Goal: Task Accomplishment & Management: Use online tool/utility

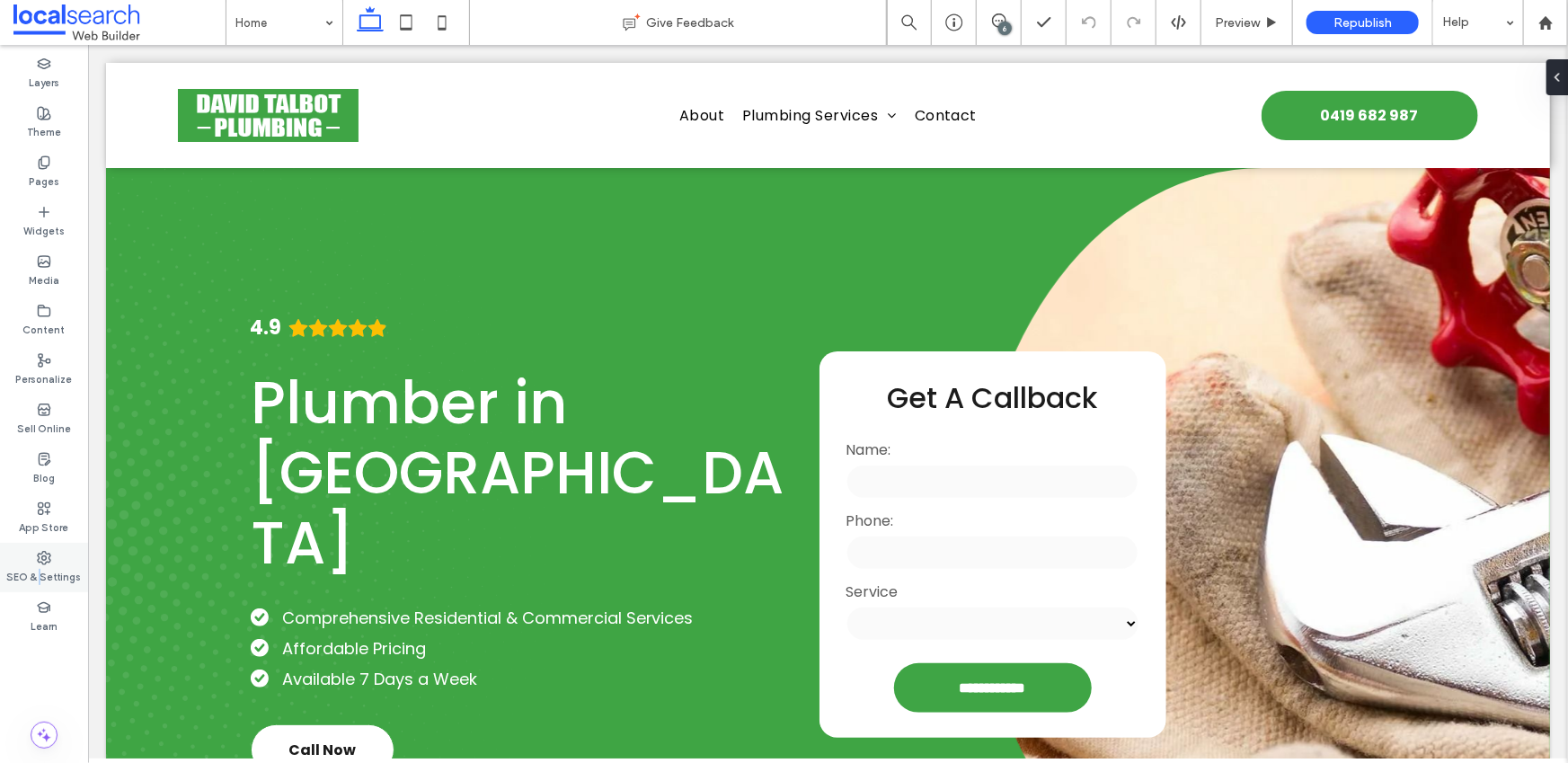
click at [40, 583] on label "SEO & Settings" at bounding box center [44, 574] width 75 height 19
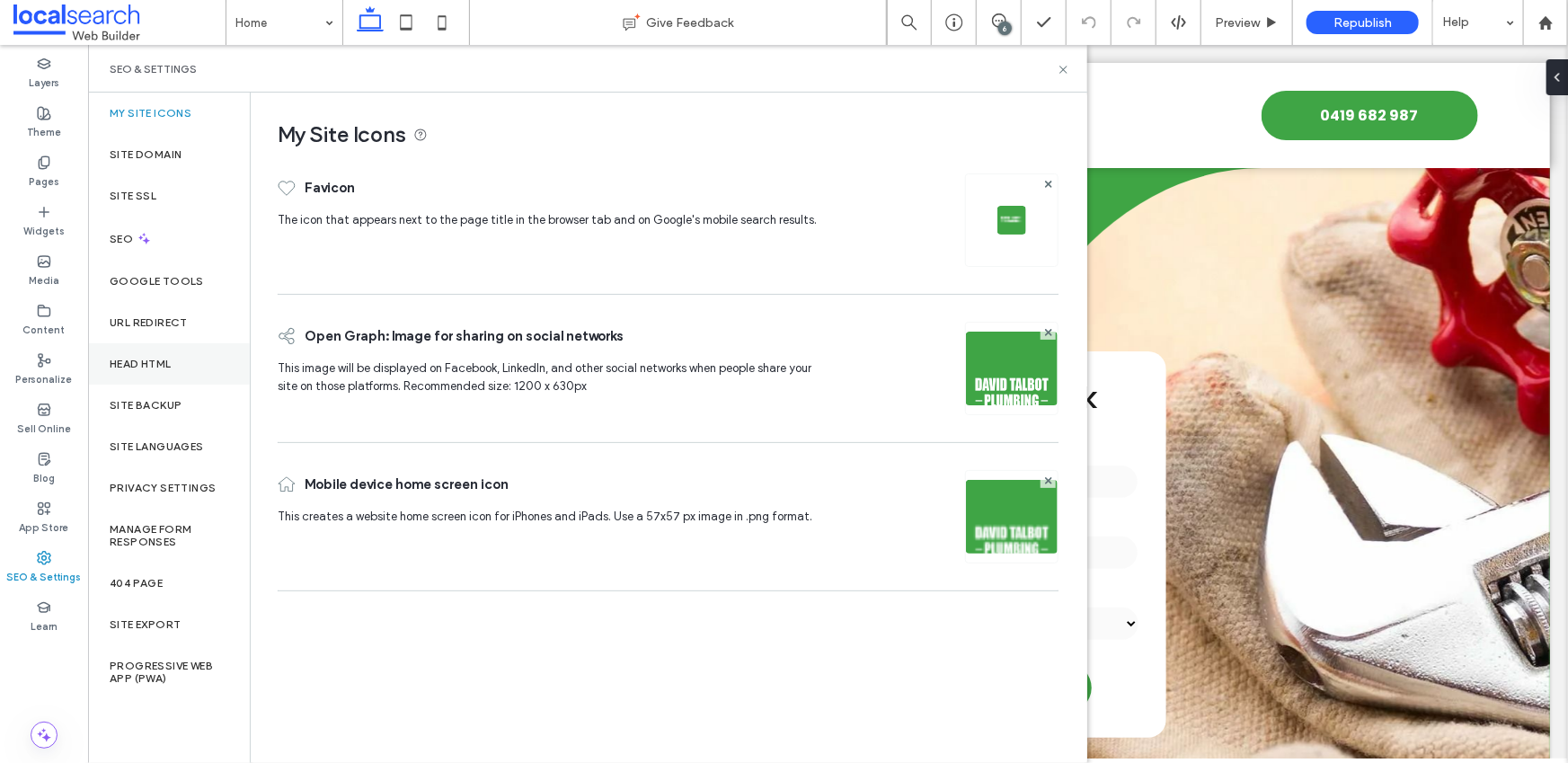
click at [164, 365] on label "Head HTML" at bounding box center [140, 363] width 62 height 13
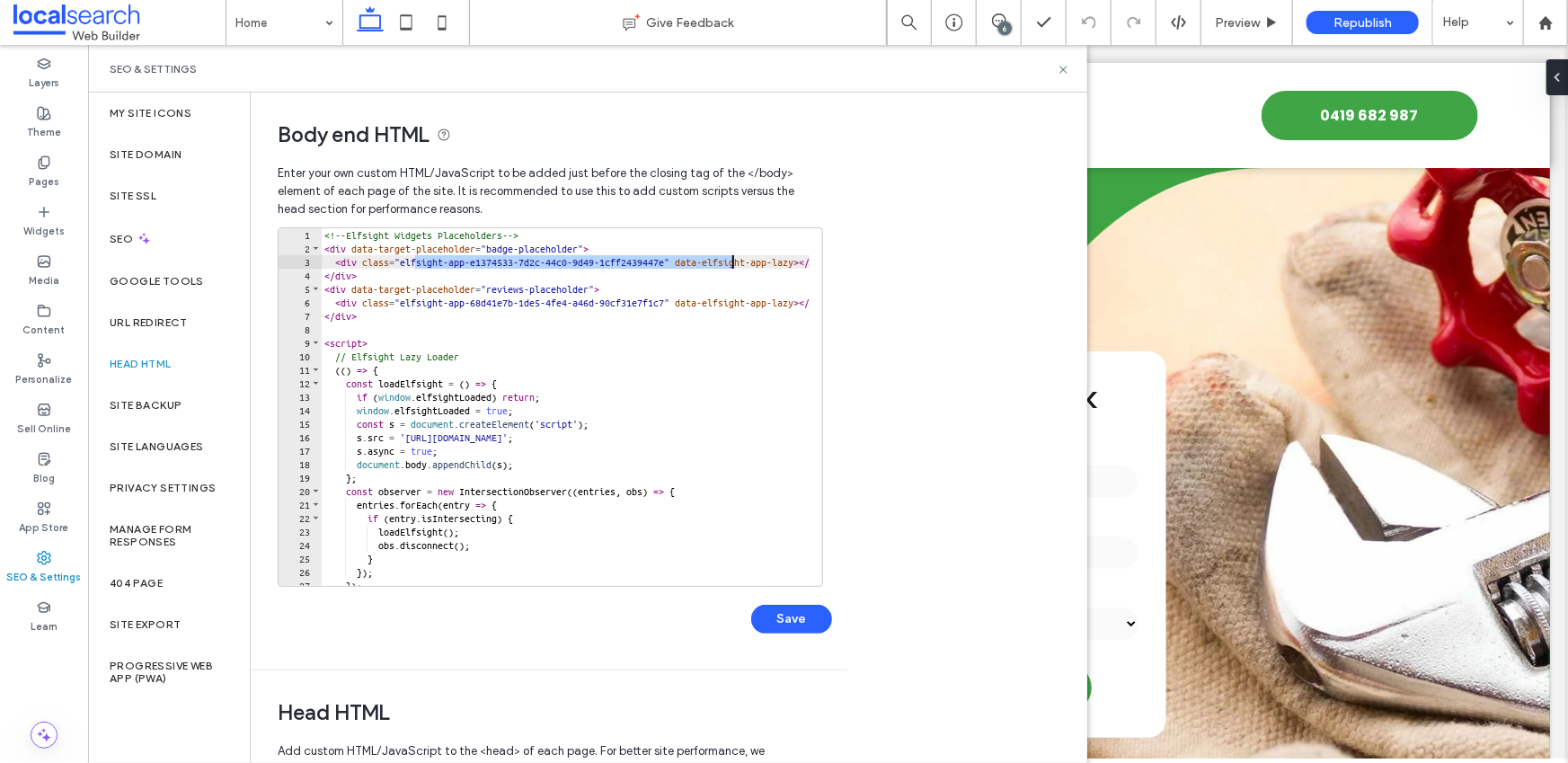
drag, startPoint x: 415, startPoint y: 259, endPoint x: 733, endPoint y: 265, distance: 318.1
click at [733, 265] on div "<!-- Elfsight Widgets Placeholders --> < div data-target-placeholder = "badge-p…" at bounding box center [845, 414] width 1048 height 372
paste textarea "Cursor at row 3"
type textarea "**********"
click at [794, 634] on div "**********" at bounding box center [555, 440] width 554 height 424
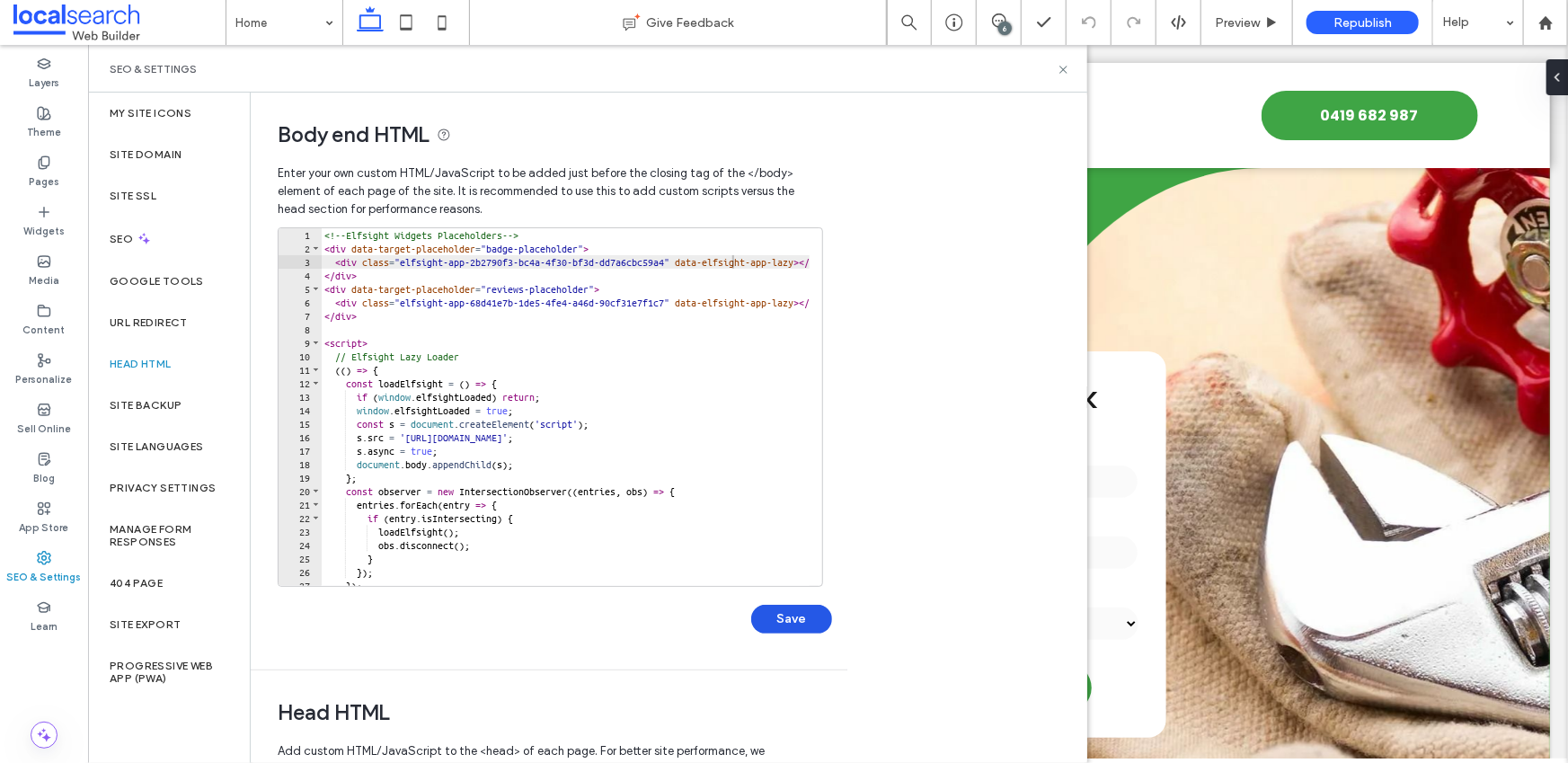
click at [790, 623] on button "Save" at bounding box center [790, 619] width 80 height 29
click at [1064, 69] on icon at bounding box center [1063, 70] width 14 height 14
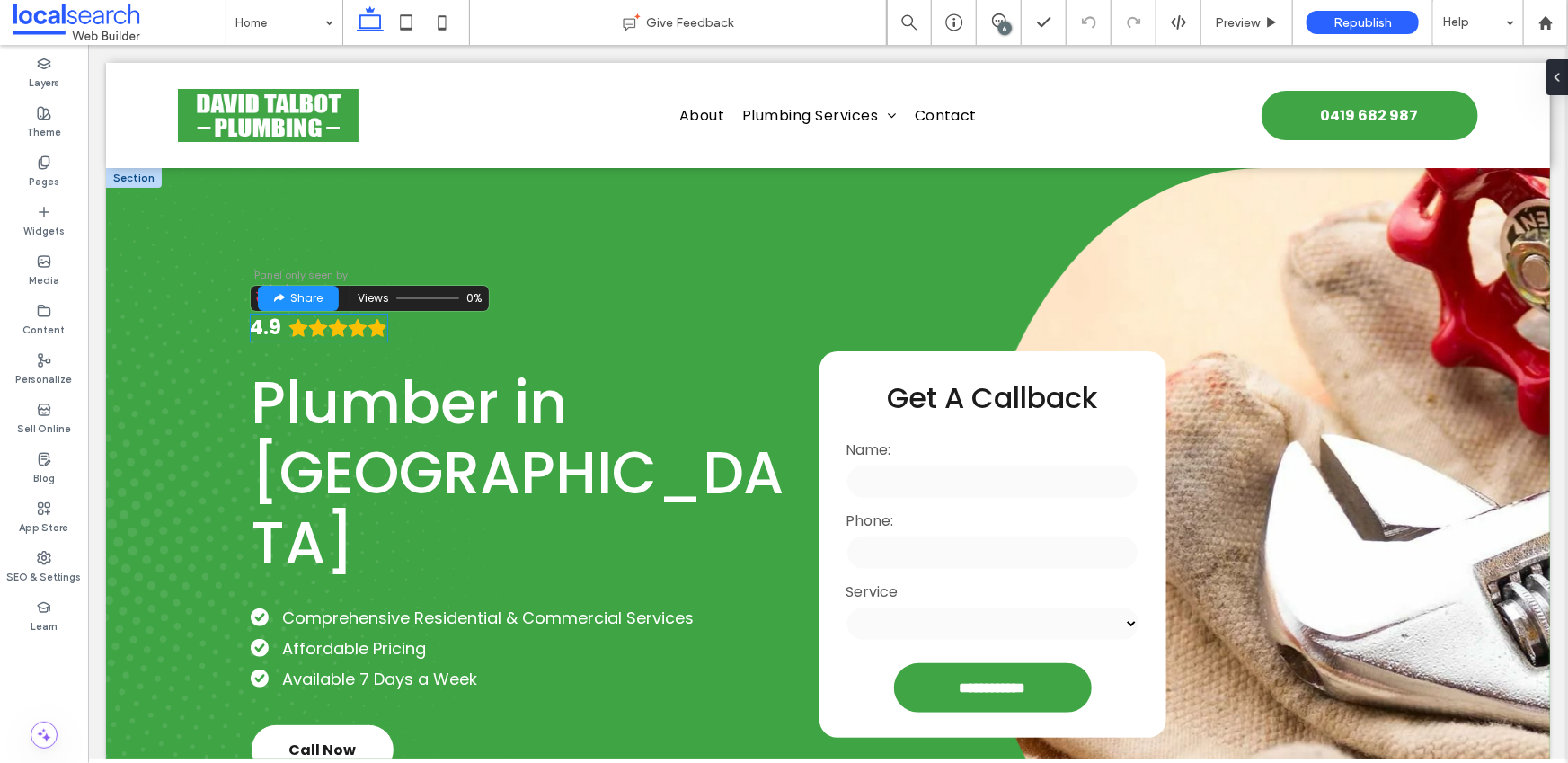
click at [275, 340] on div "4.9" at bounding box center [264, 327] width 31 height 25
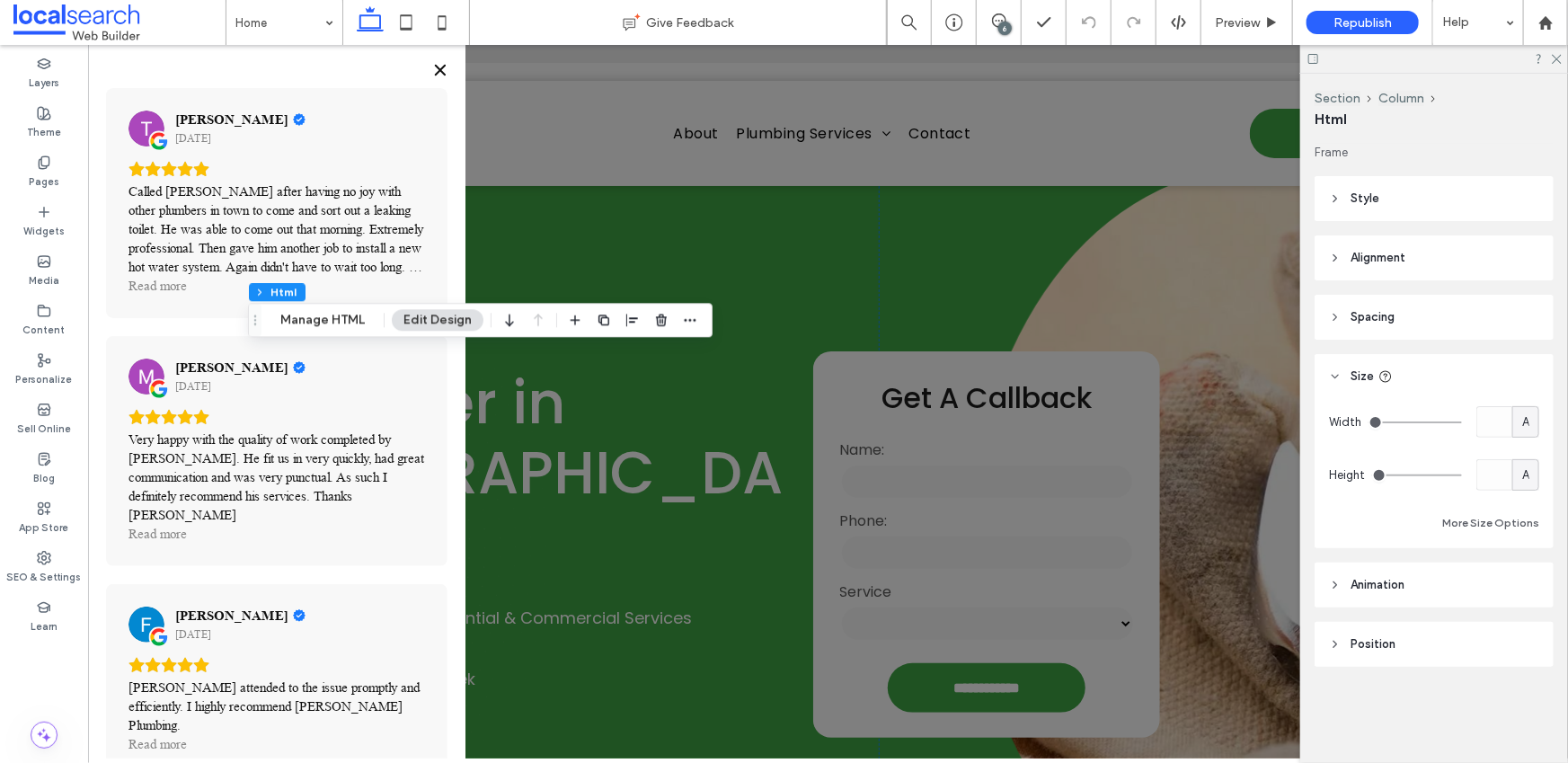
click at [440, 67] on icon "Close" at bounding box center [439, 69] width 15 height 15
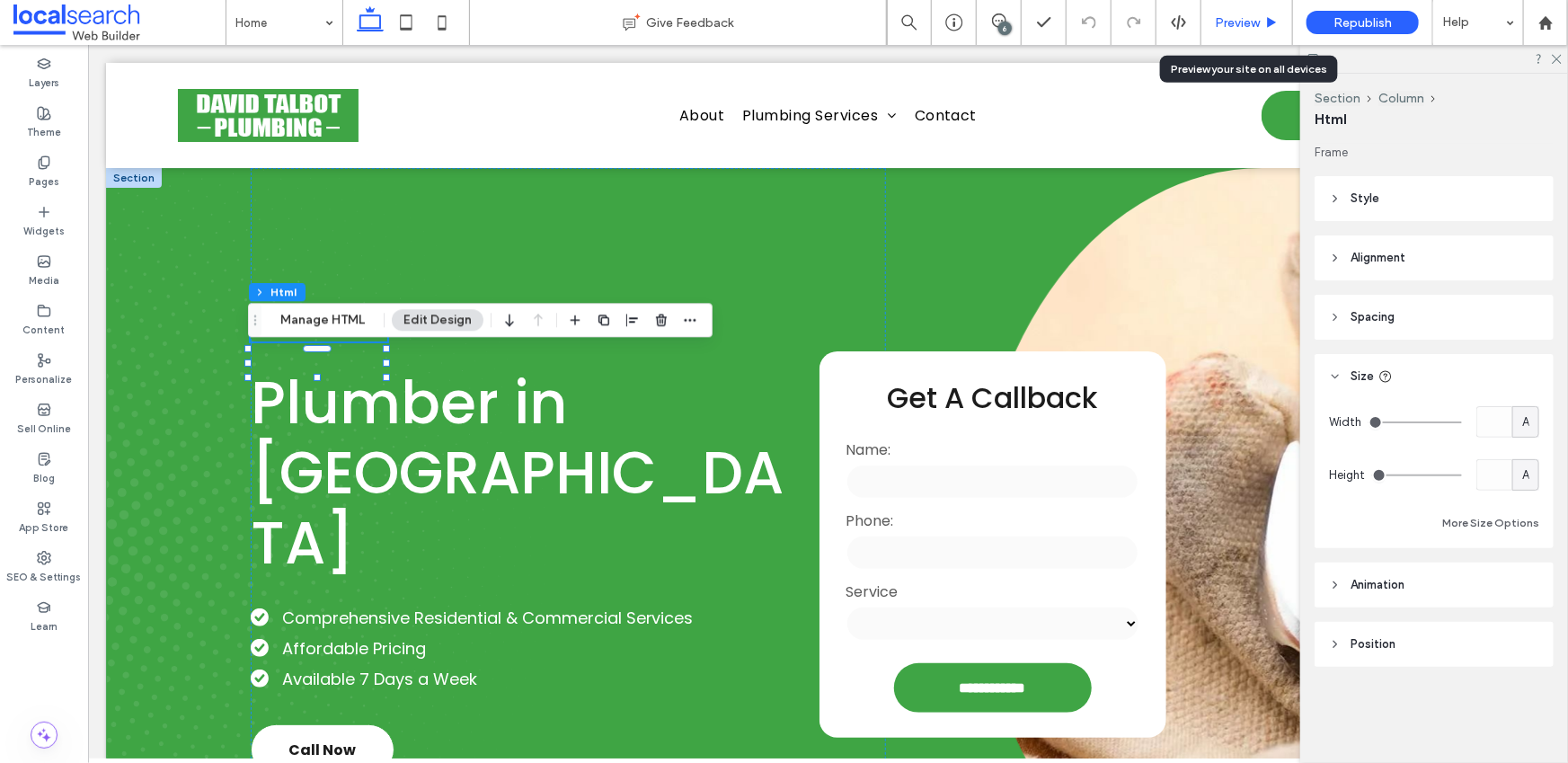
click at [1226, 16] on span "Preview" at bounding box center [1237, 23] width 45 height 15
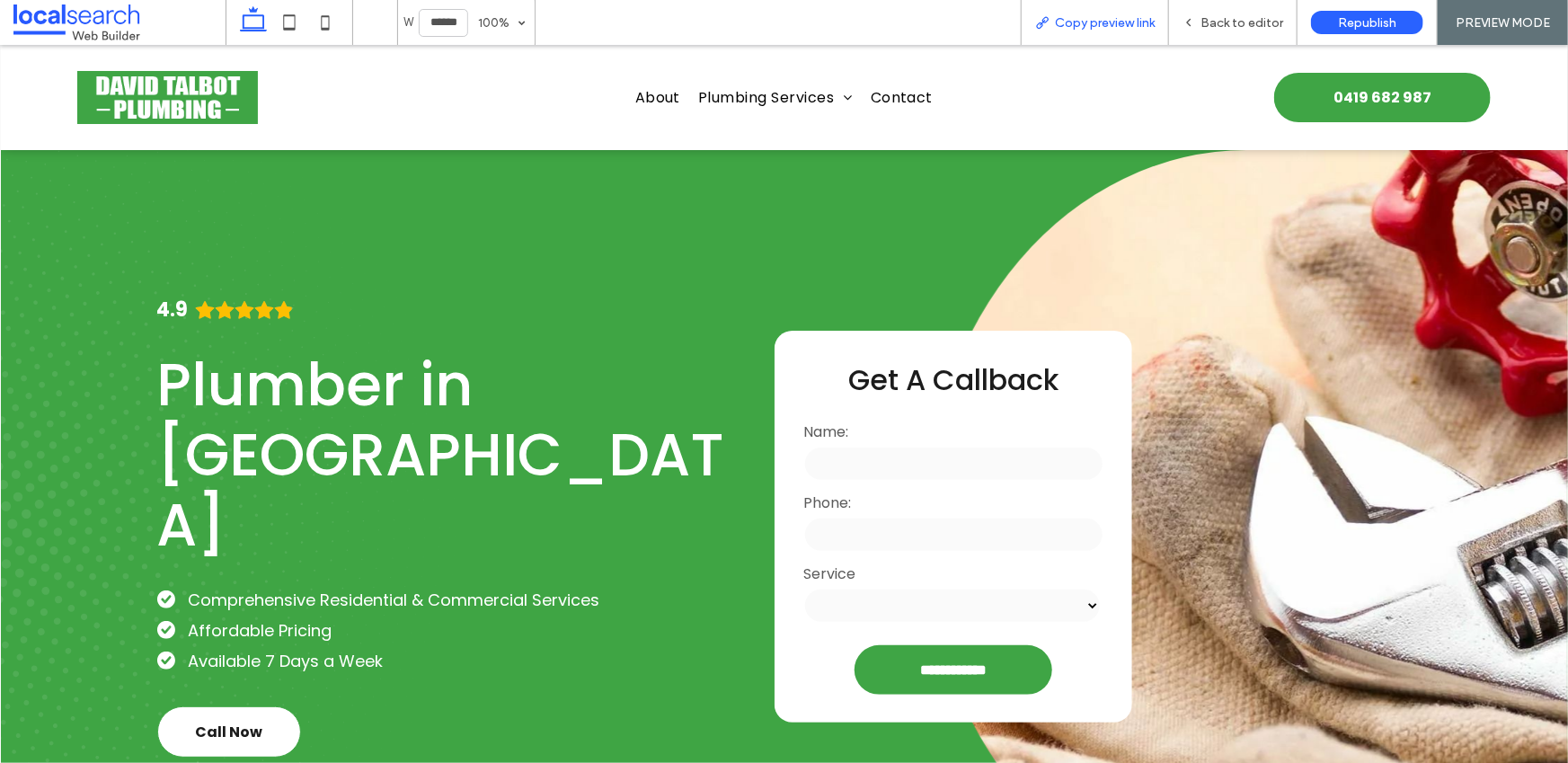
click at [1114, 25] on span "Copy preview link" at bounding box center [1104, 23] width 100 height 15
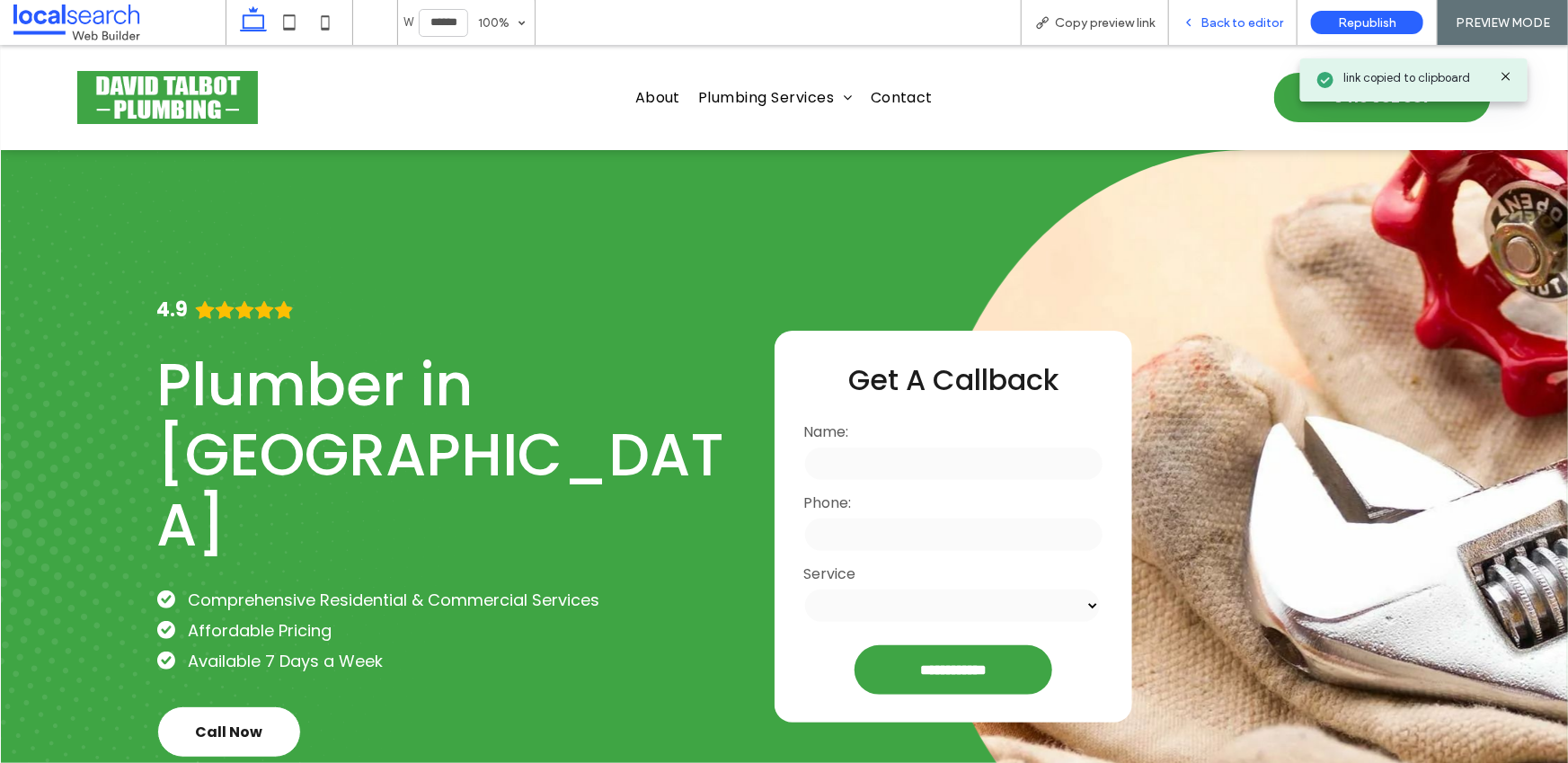
click at [1224, 25] on span "Back to editor" at bounding box center [1241, 23] width 82 height 15
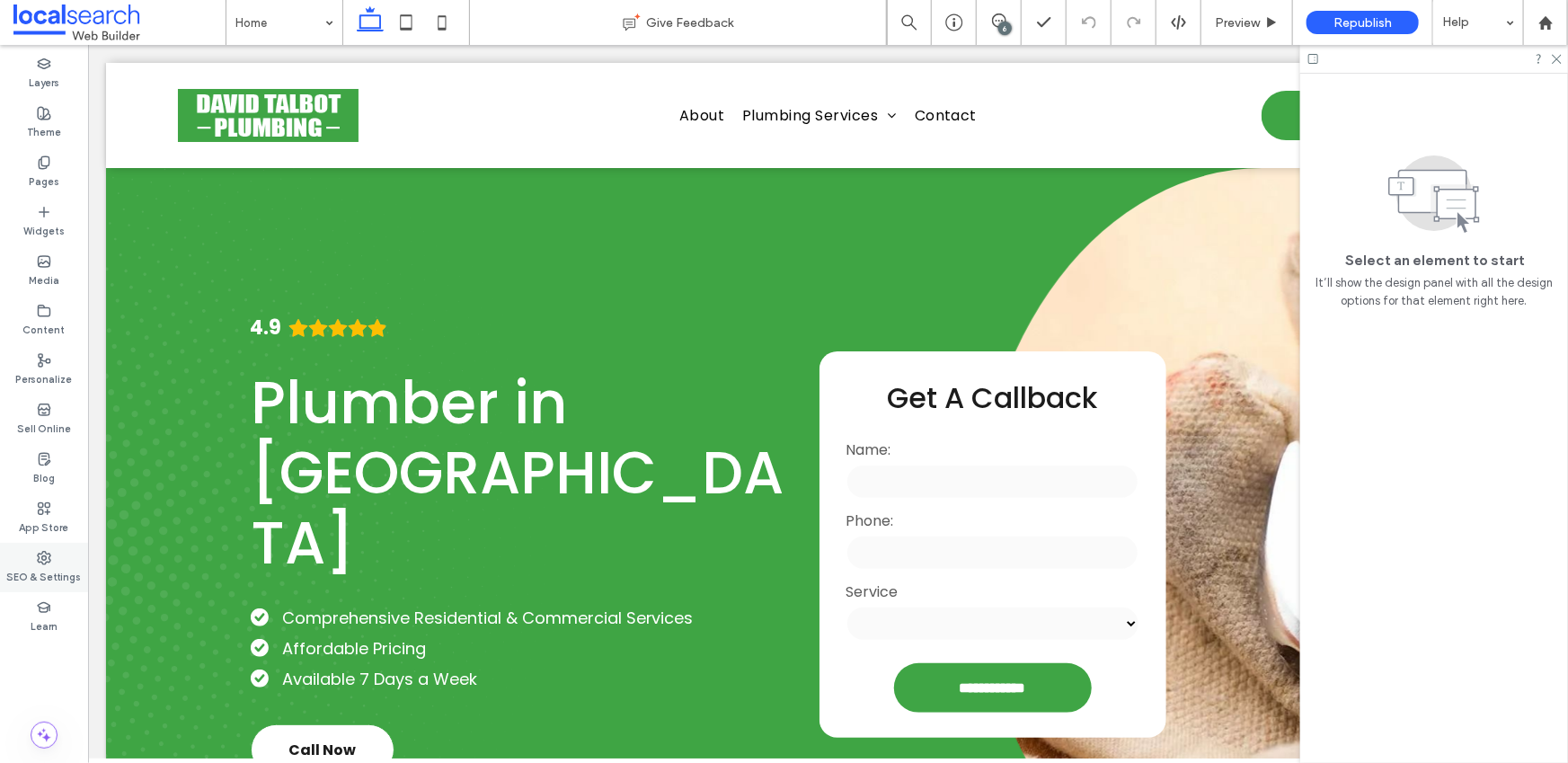
click at [37, 552] on icon at bounding box center [44, 558] width 15 height 15
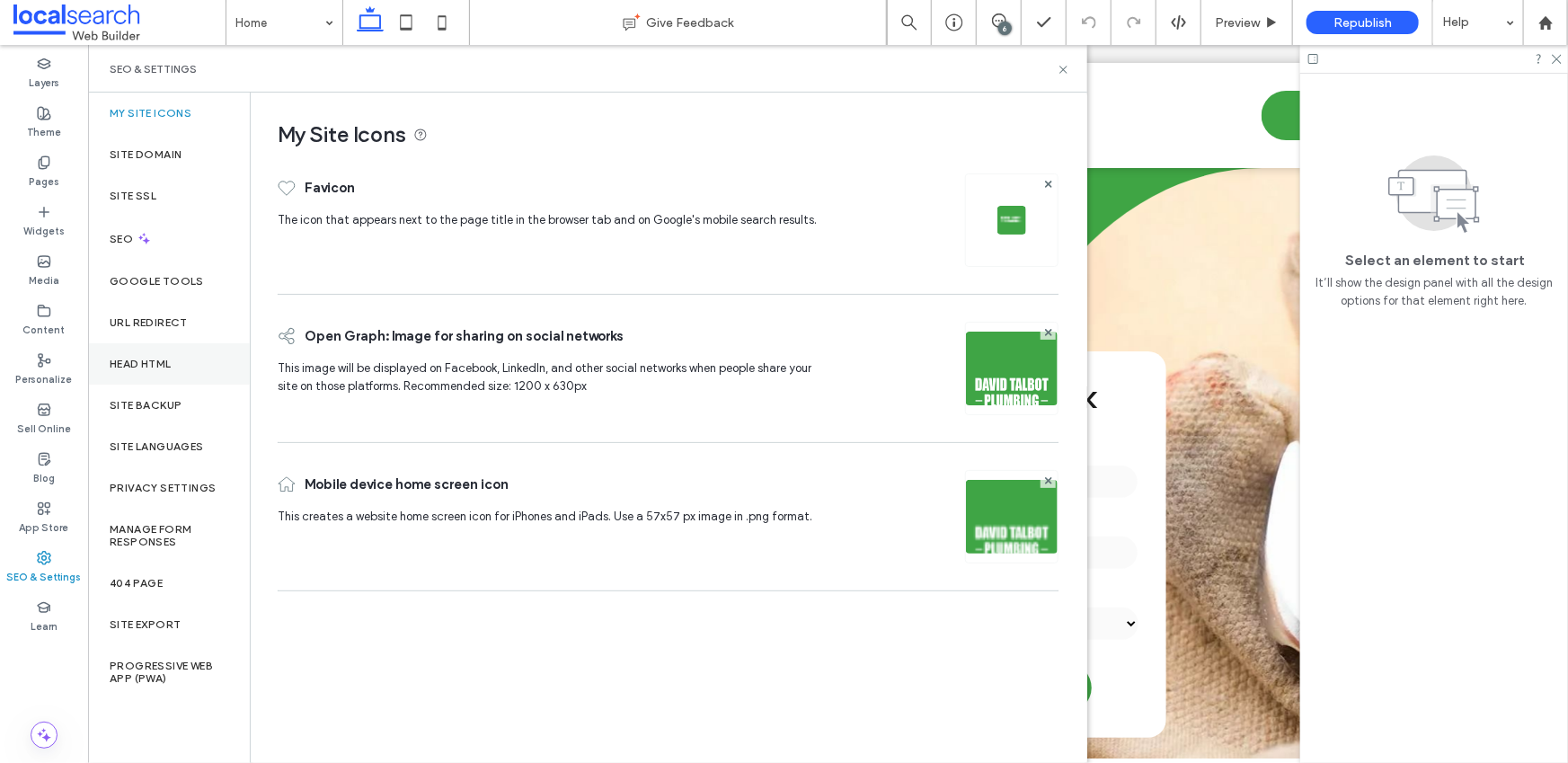
click at [179, 366] on div "Head HTML" at bounding box center [169, 363] width 162 height 42
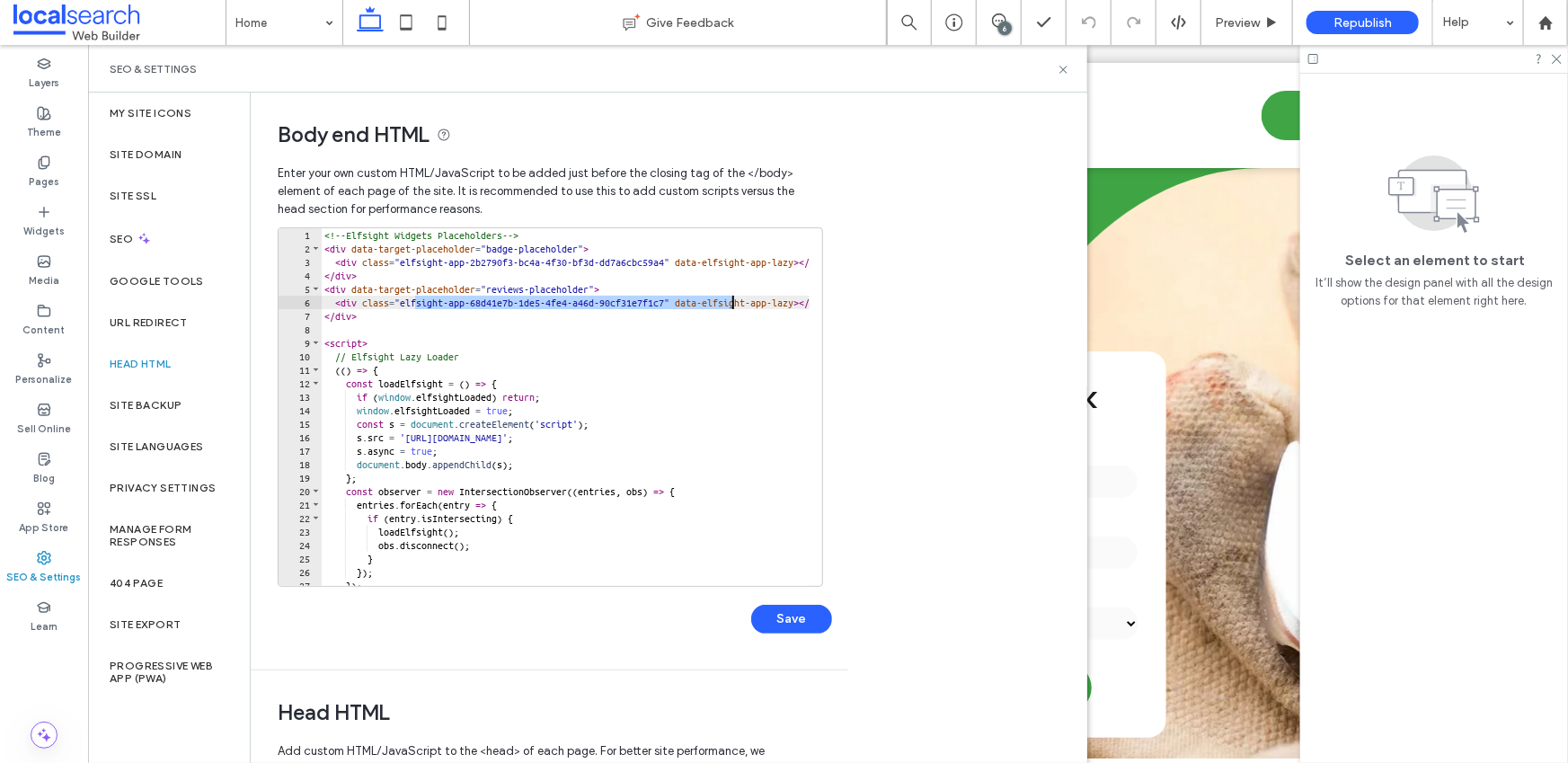
drag, startPoint x: 416, startPoint y: 302, endPoint x: 731, endPoint y: 304, distance: 315.0
click at [731, 304] on div "<!-- Elfsight Widgets Placeholders --> < div data-target-placeholder = "badge-p…" at bounding box center [845, 414] width 1048 height 372
paste textarea "Cursor at row 6"
type textarea "**********"
click at [790, 622] on button "Save" at bounding box center [790, 619] width 80 height 29
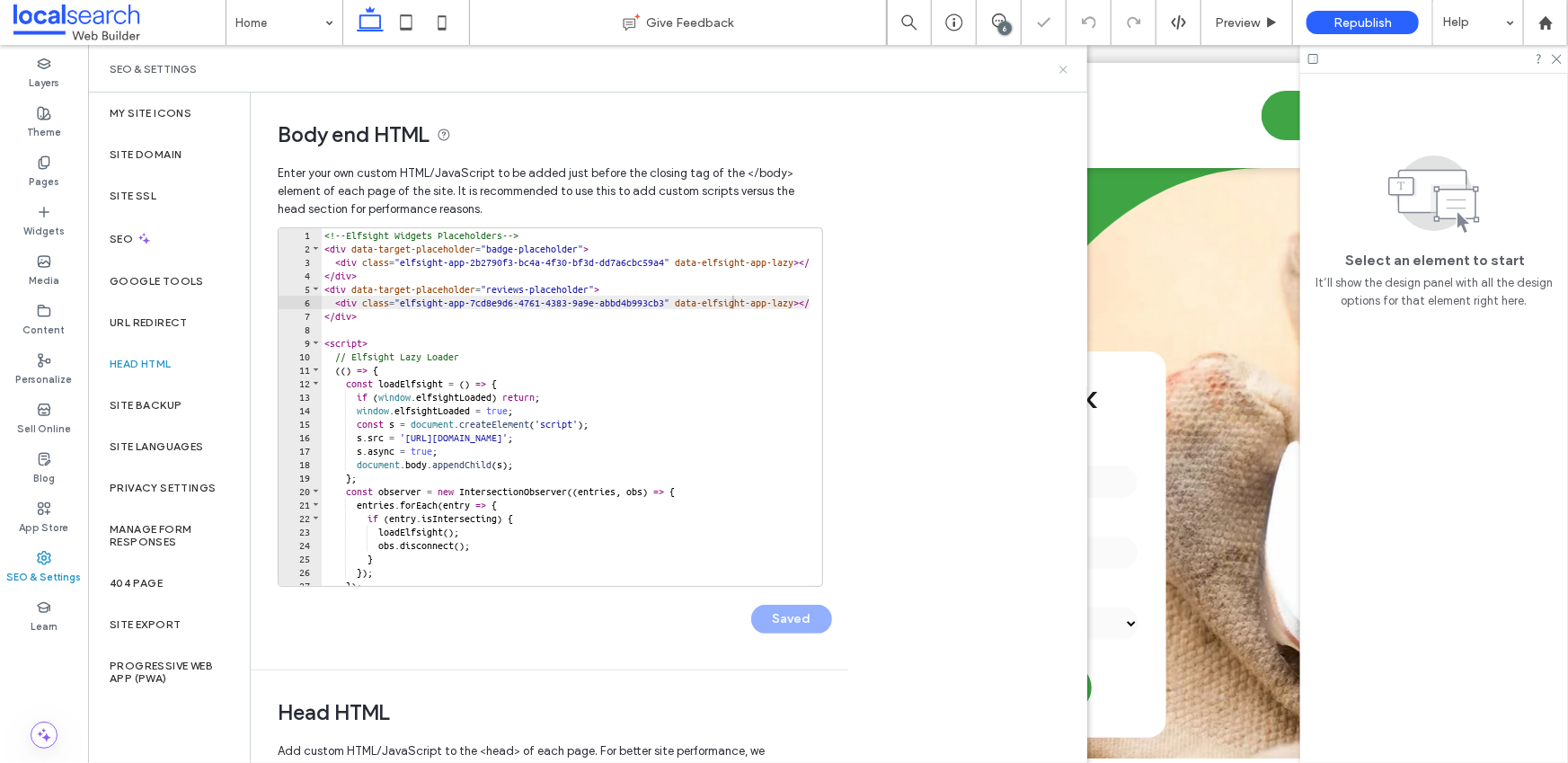
click at [1065, 68] on icon at bounding box center [1063, 70] width 14 height 14
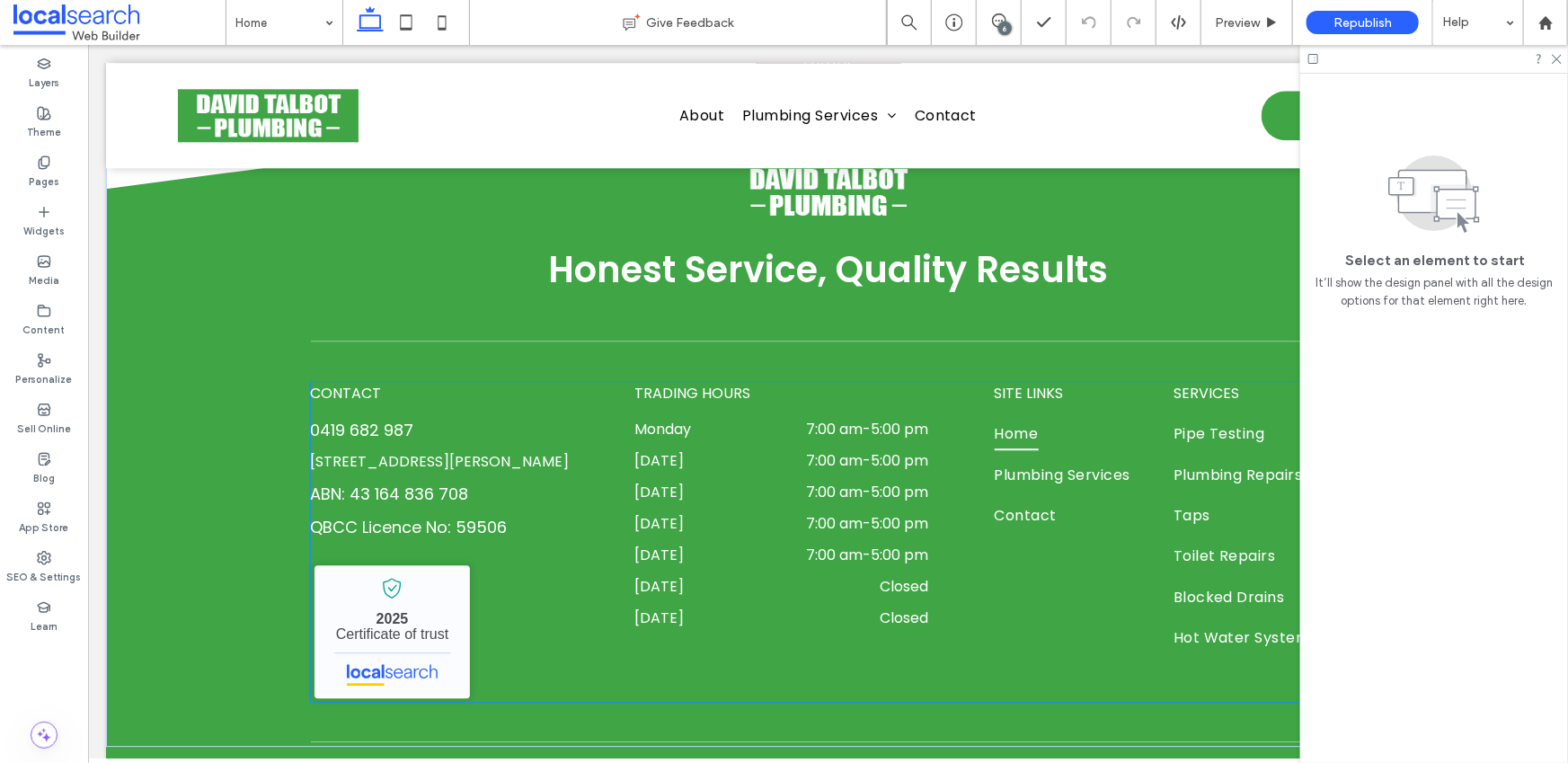
scroll to position [5214, 0]
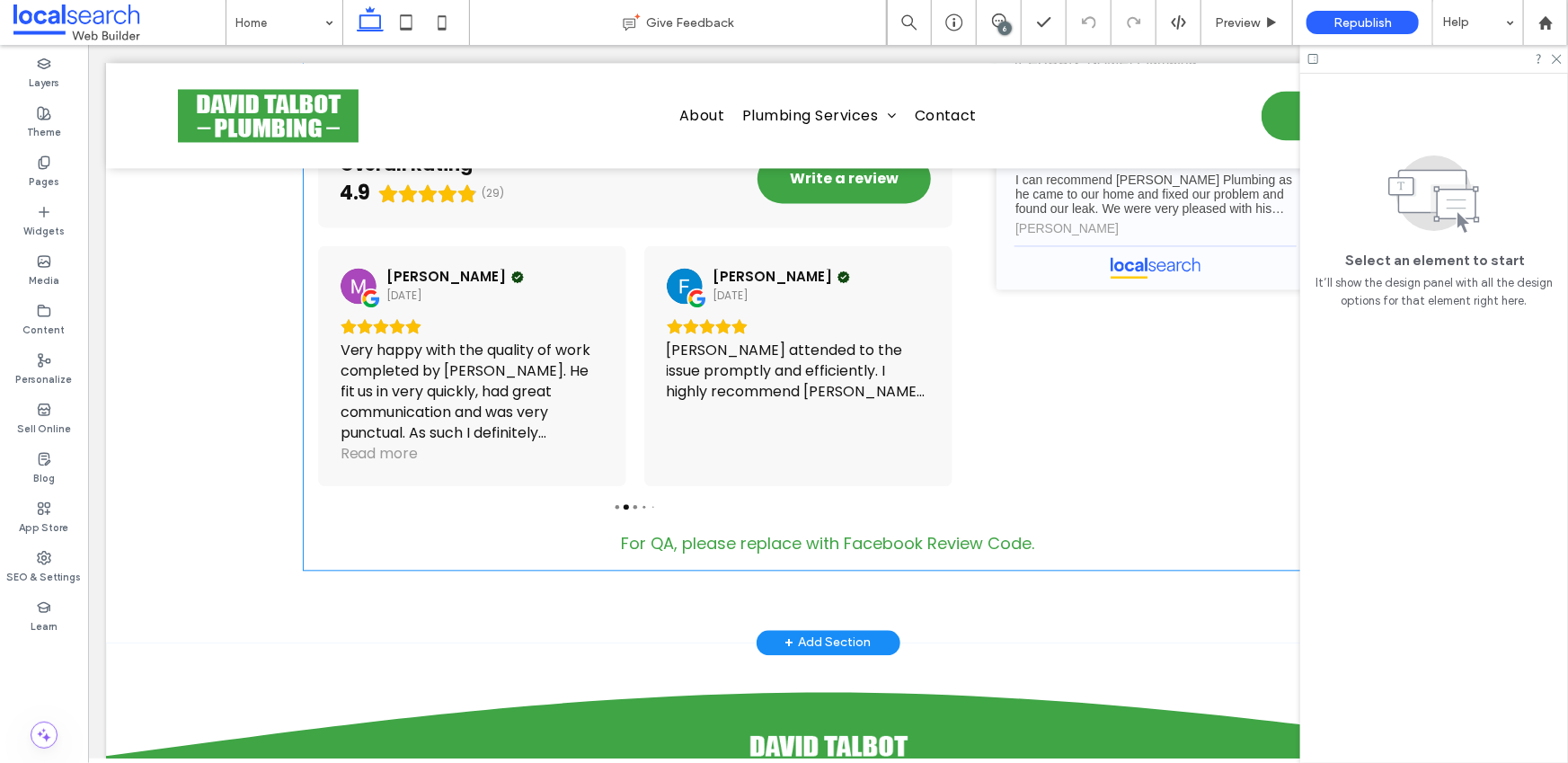
click at [838, 554] on div "For QA, please replace with Facebook Review Code." at bounding box center [827, 541] width 414 height 24
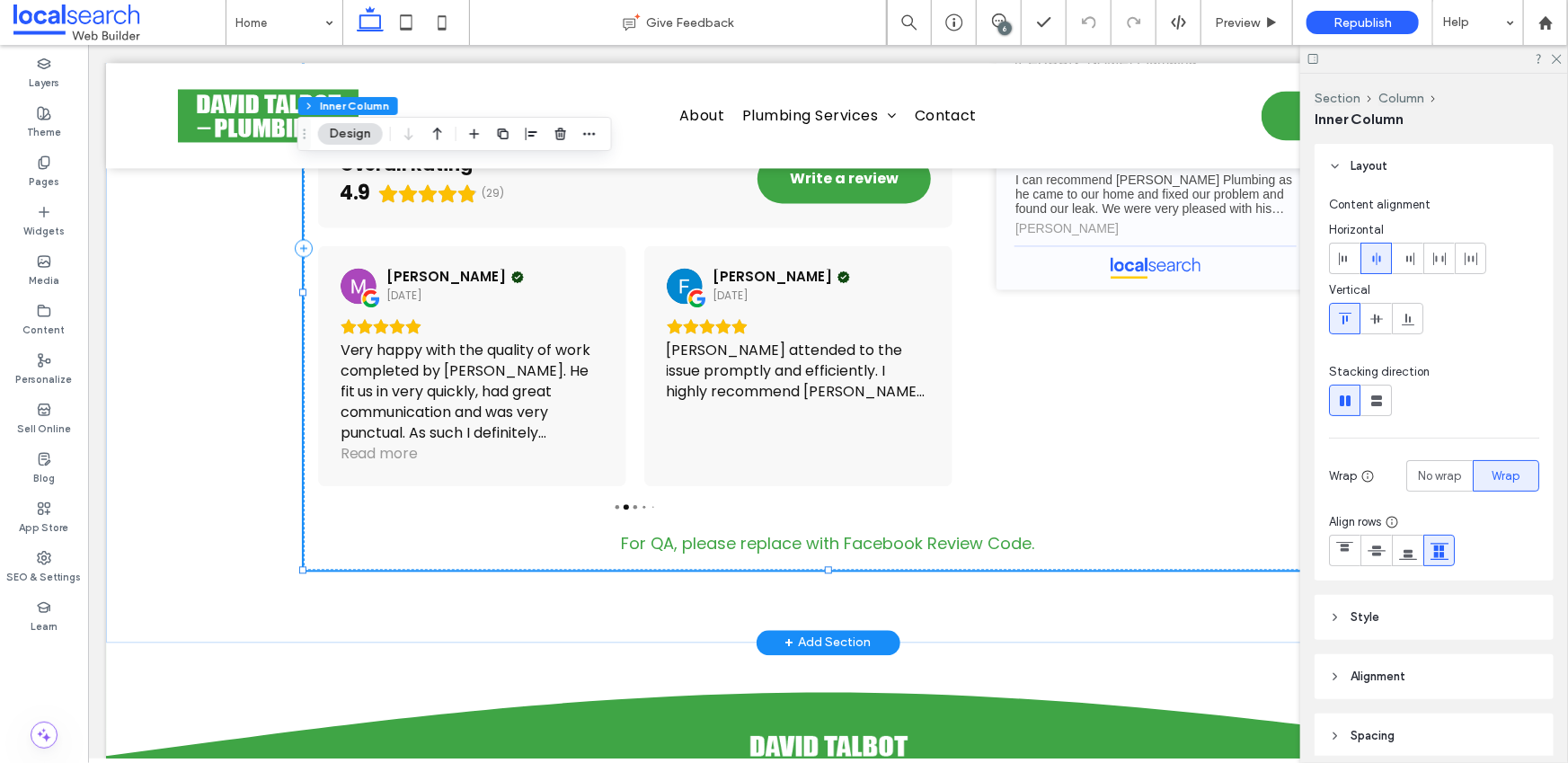
click at [841, 553] on div "For QA, please replace with Facebook Review Code." at bounding box center [827, 541] width 414 height 24
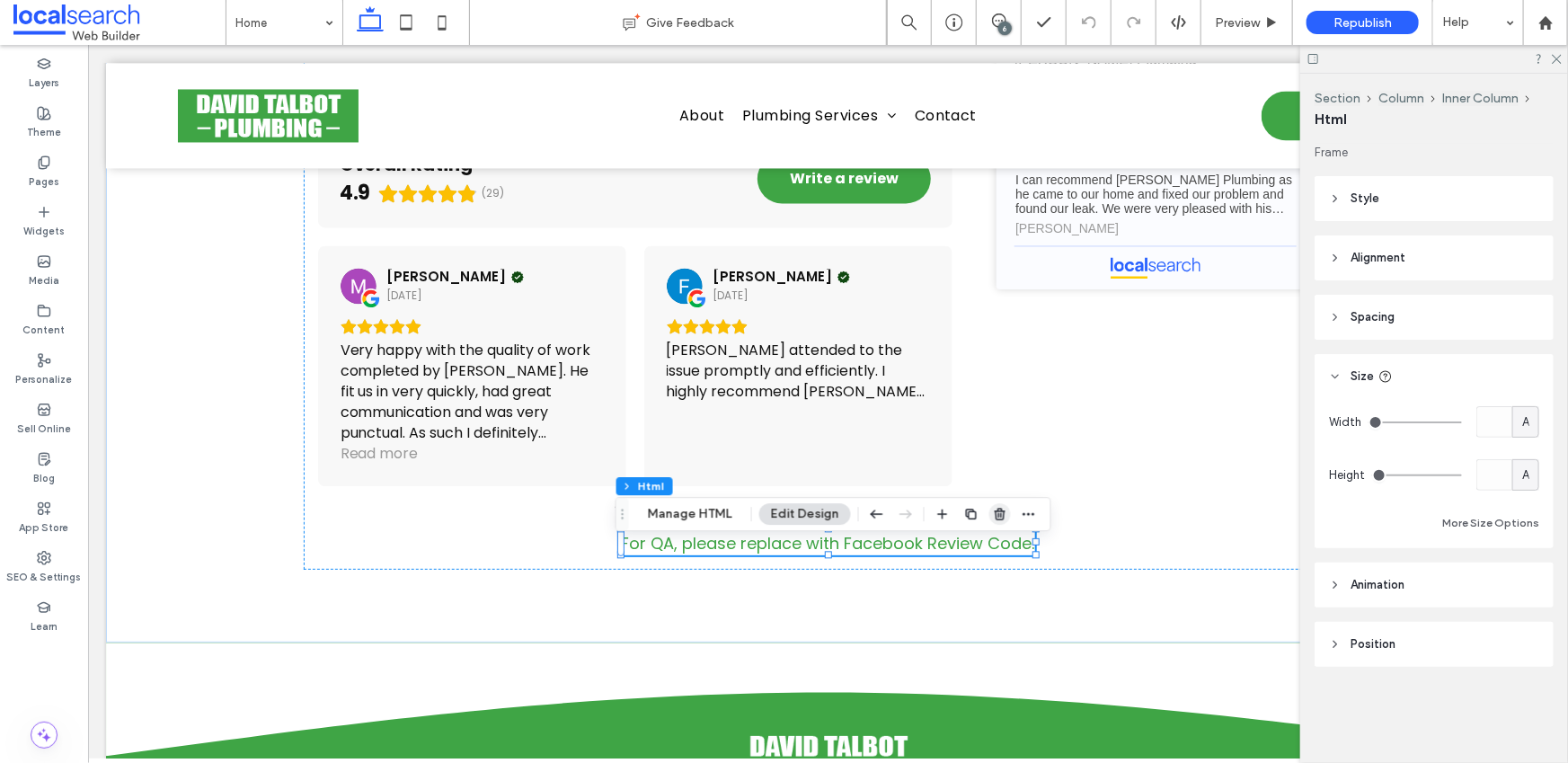
click at [998, 516] on icon "button" at bounding box center [999, 513] width 15 height 15
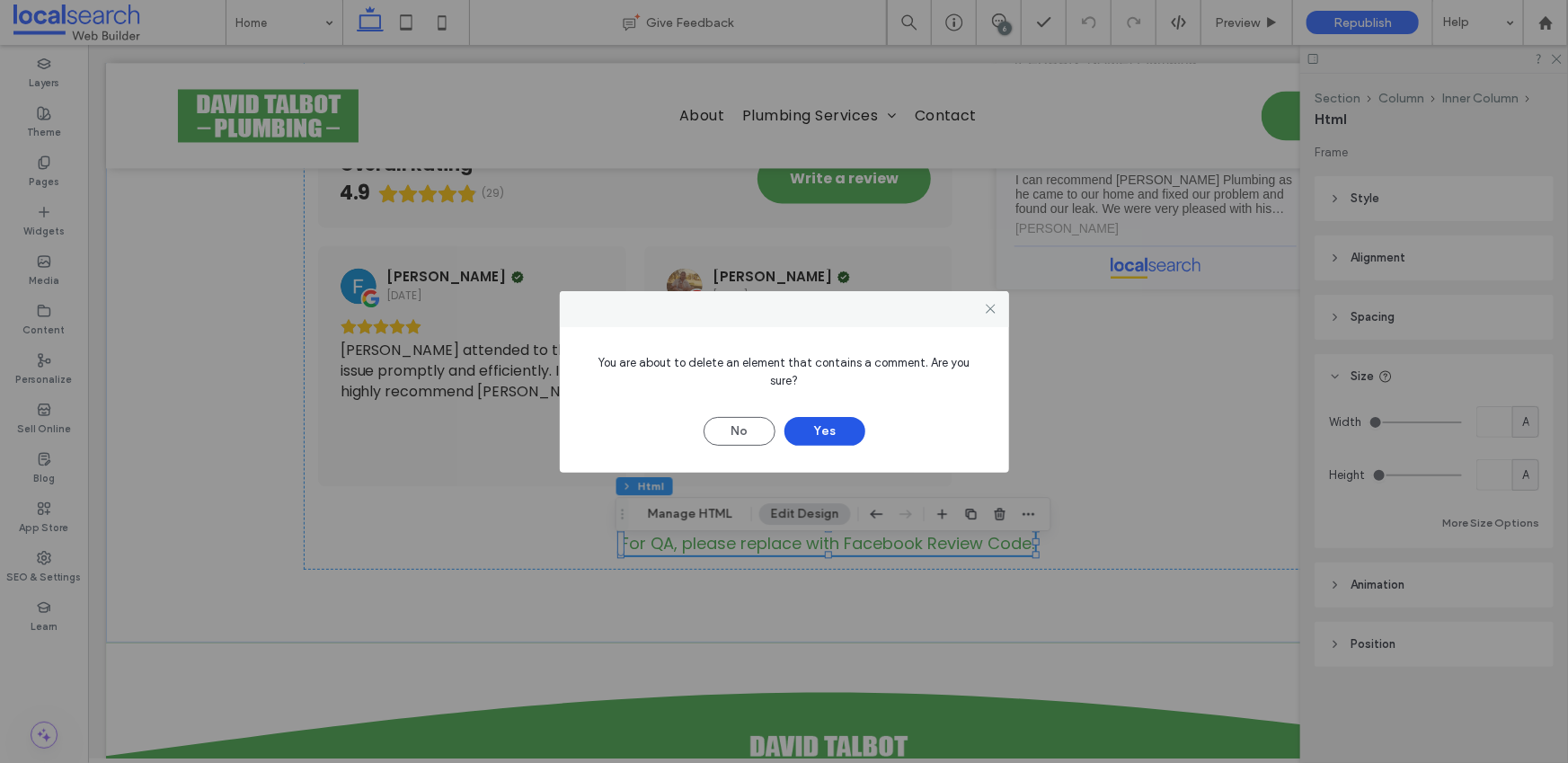
click at [844, 425] on button "Yes" at bounding box center [824, 431] width 80 height 29
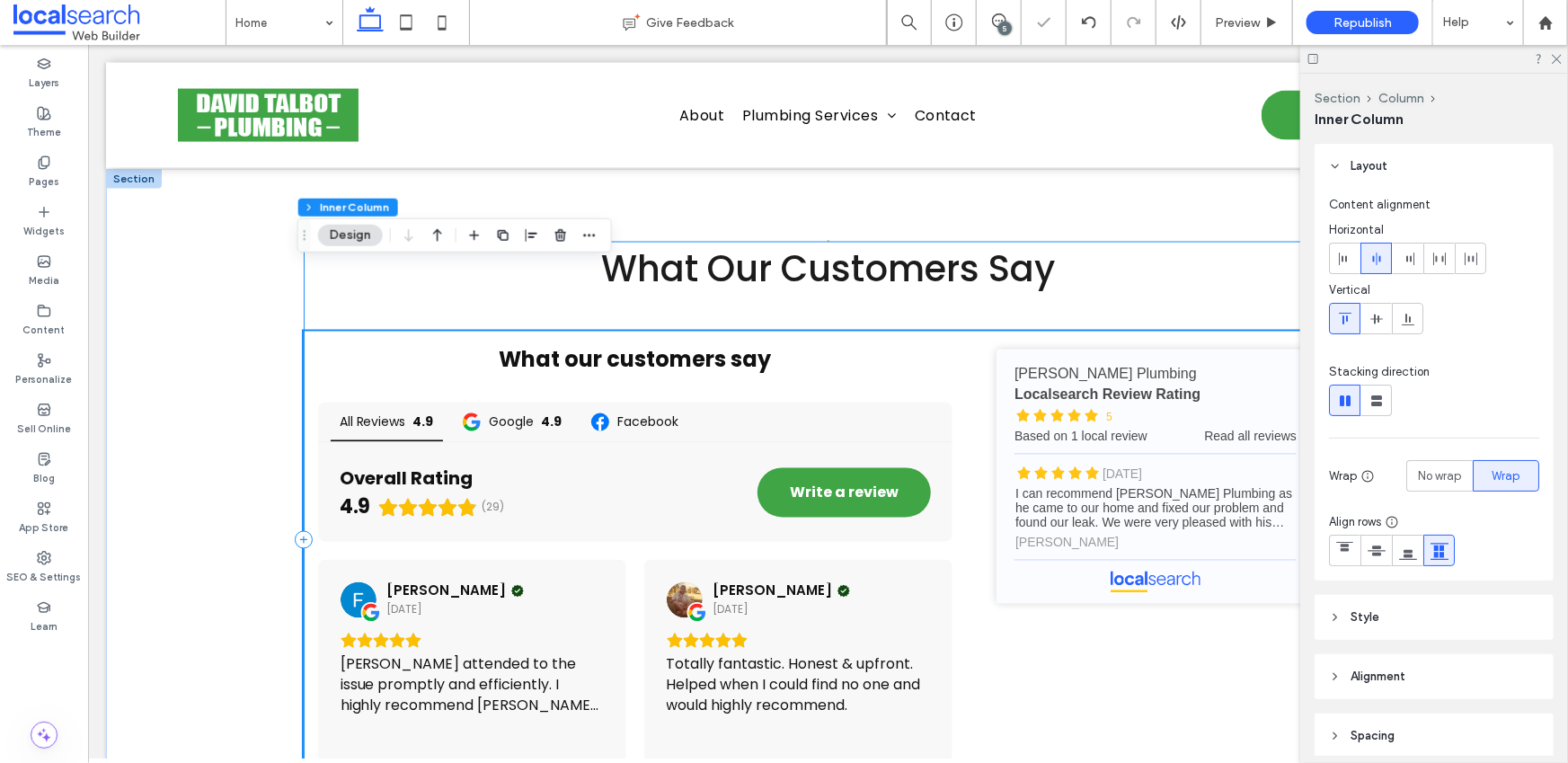
scroll to position [4979, 0]
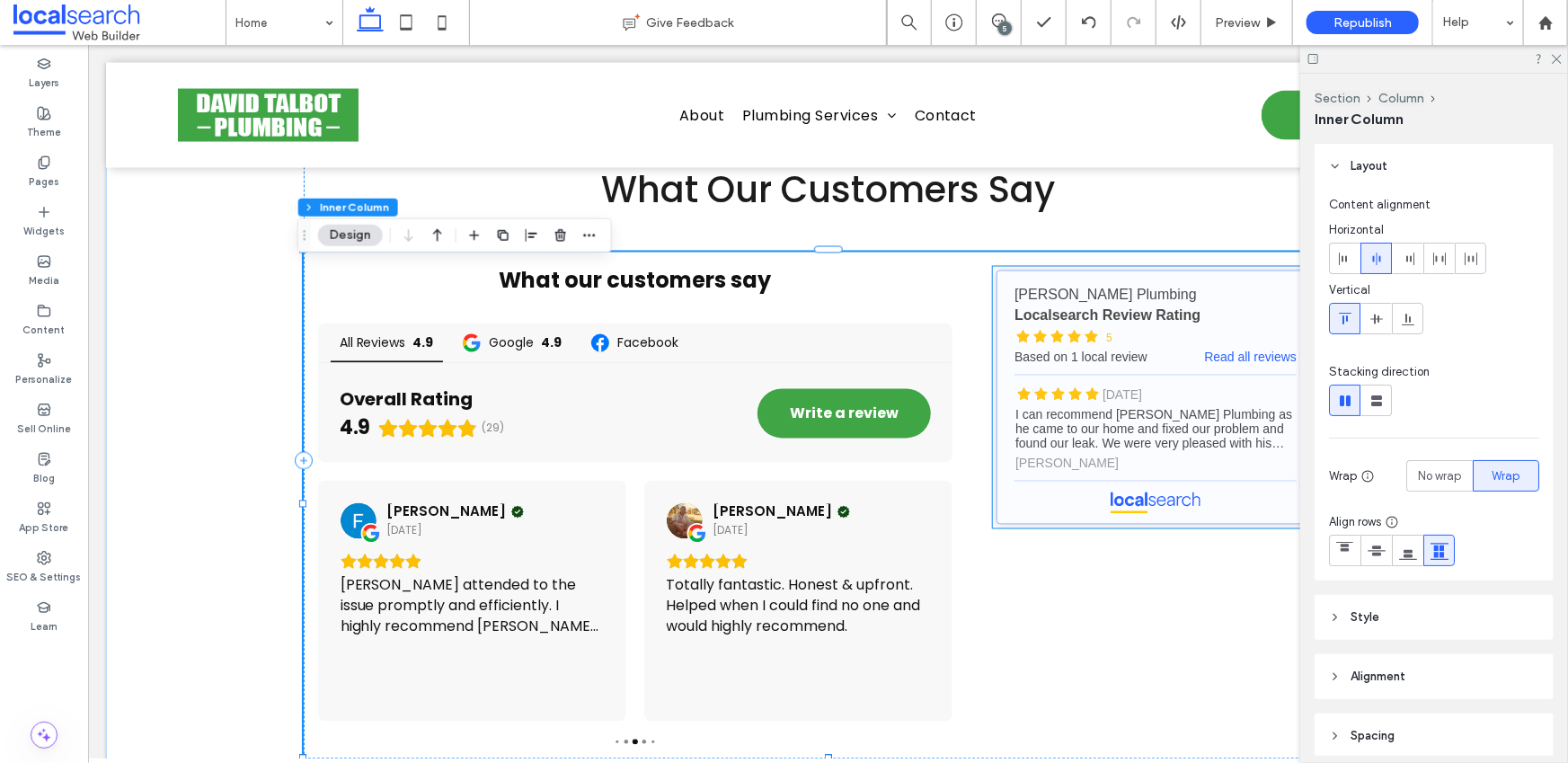
click at [1123, 473] on link "[PERSON_NAME] Plumbing - Localsearch reviews" at bounding box center [1154, 396] width 318 height 255
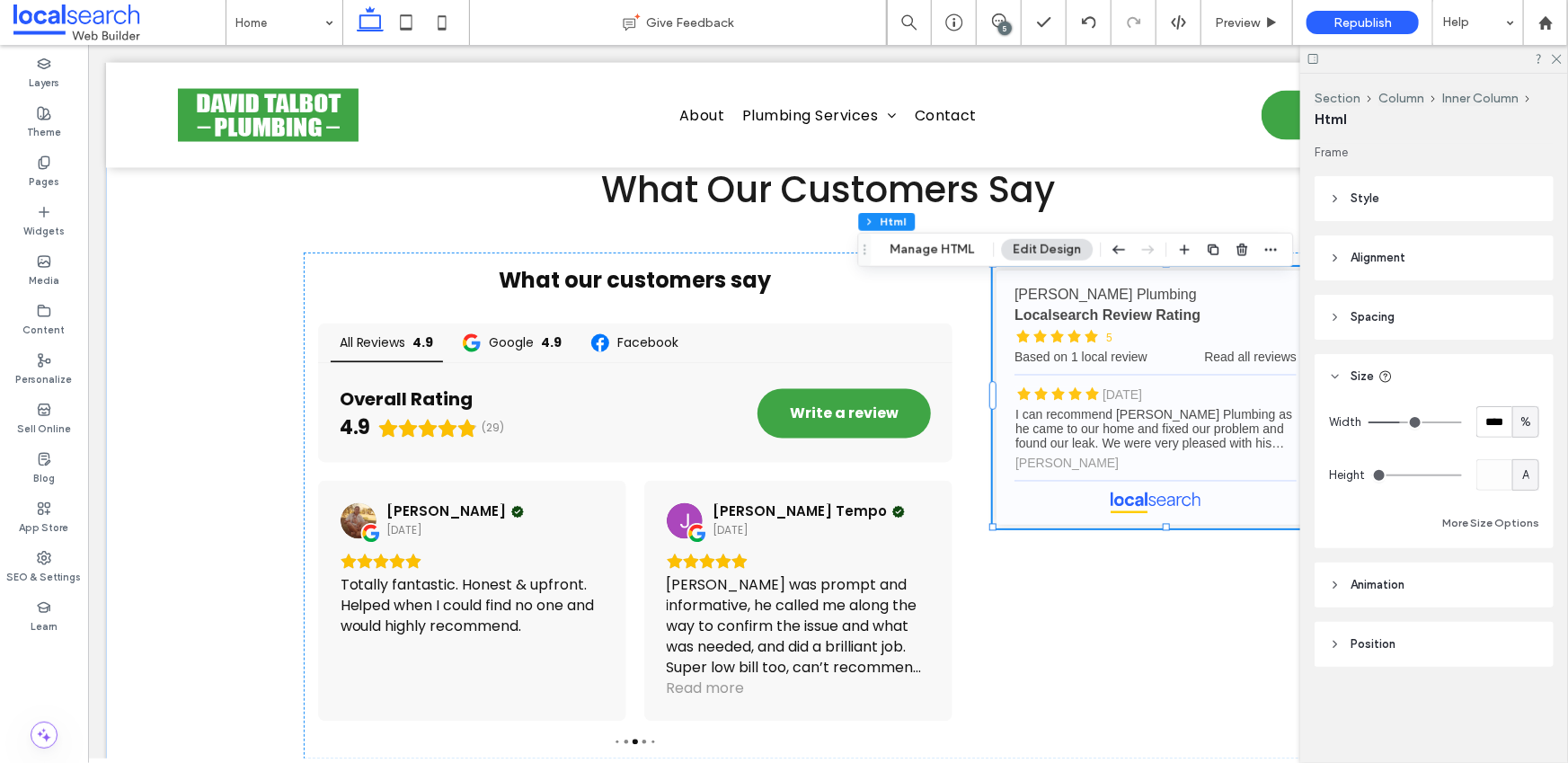
click at [1389, 253] on span "Alignment" at bounding box center [1377, 258] width 55 height 18
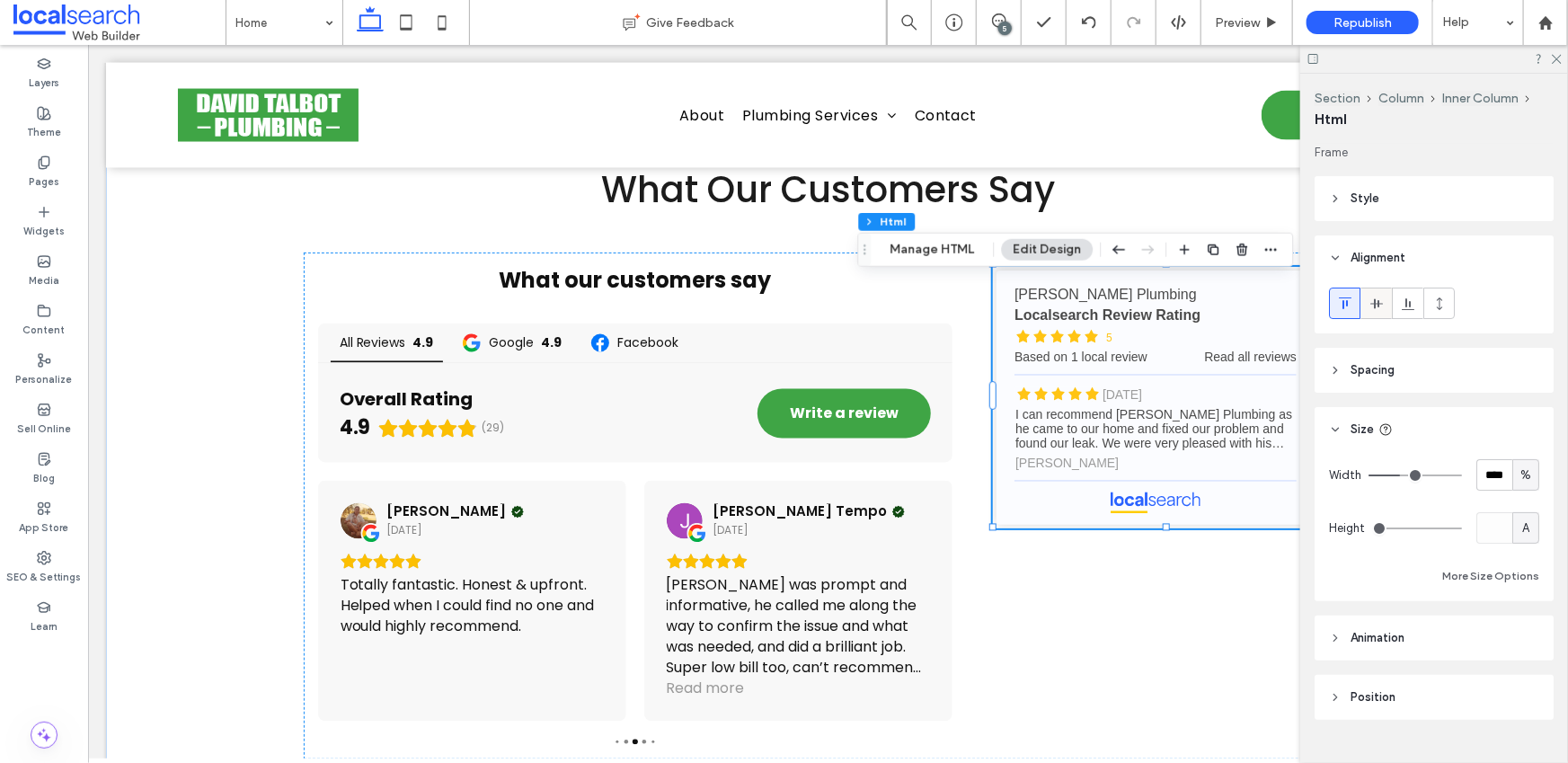
click at [1375, 304] on icon at bounding box center [1376, 303] width 15 height 15
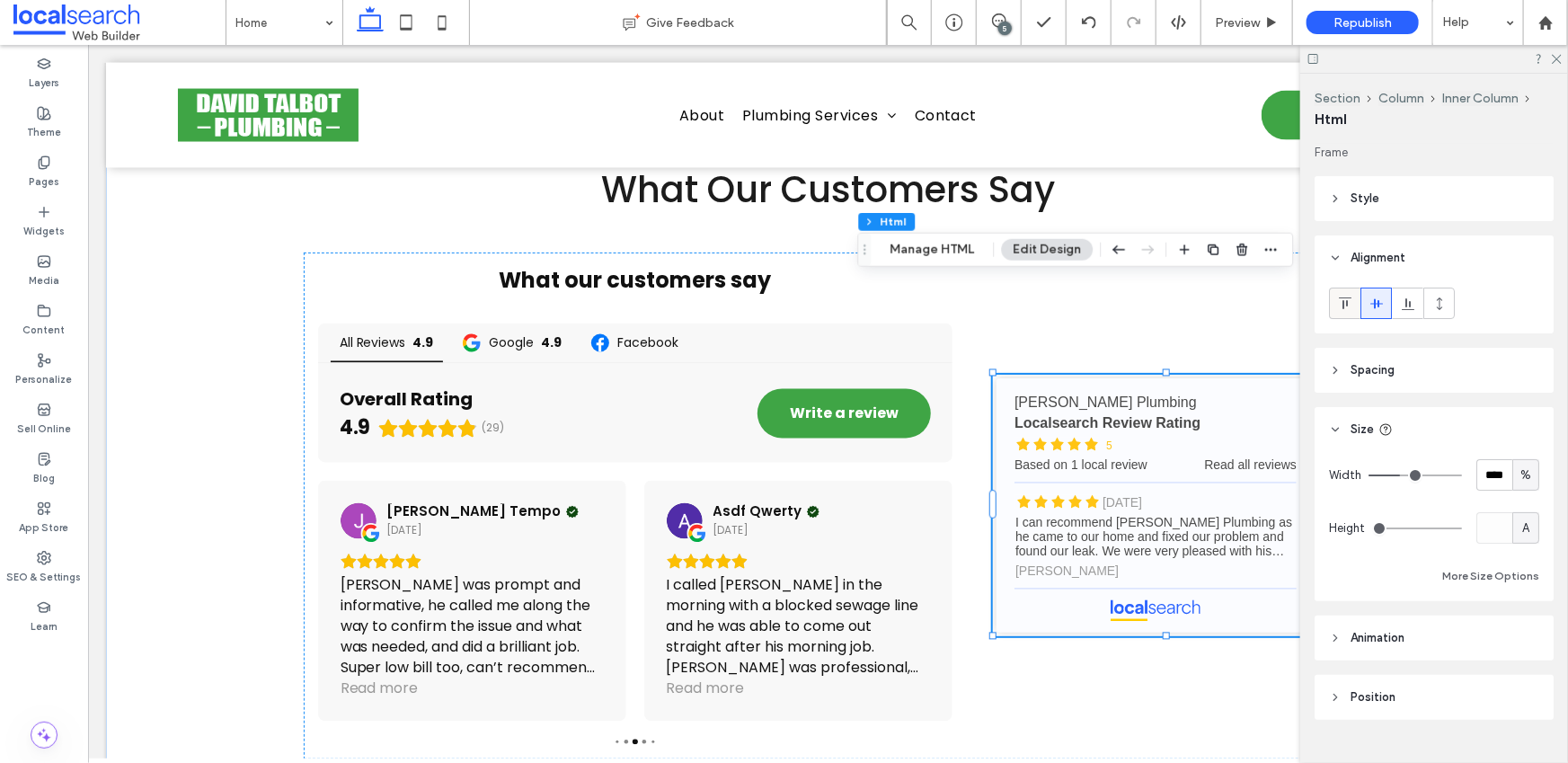
click at [1344, 305] on icon at bounding box center [1344, 303] width 15 height 15
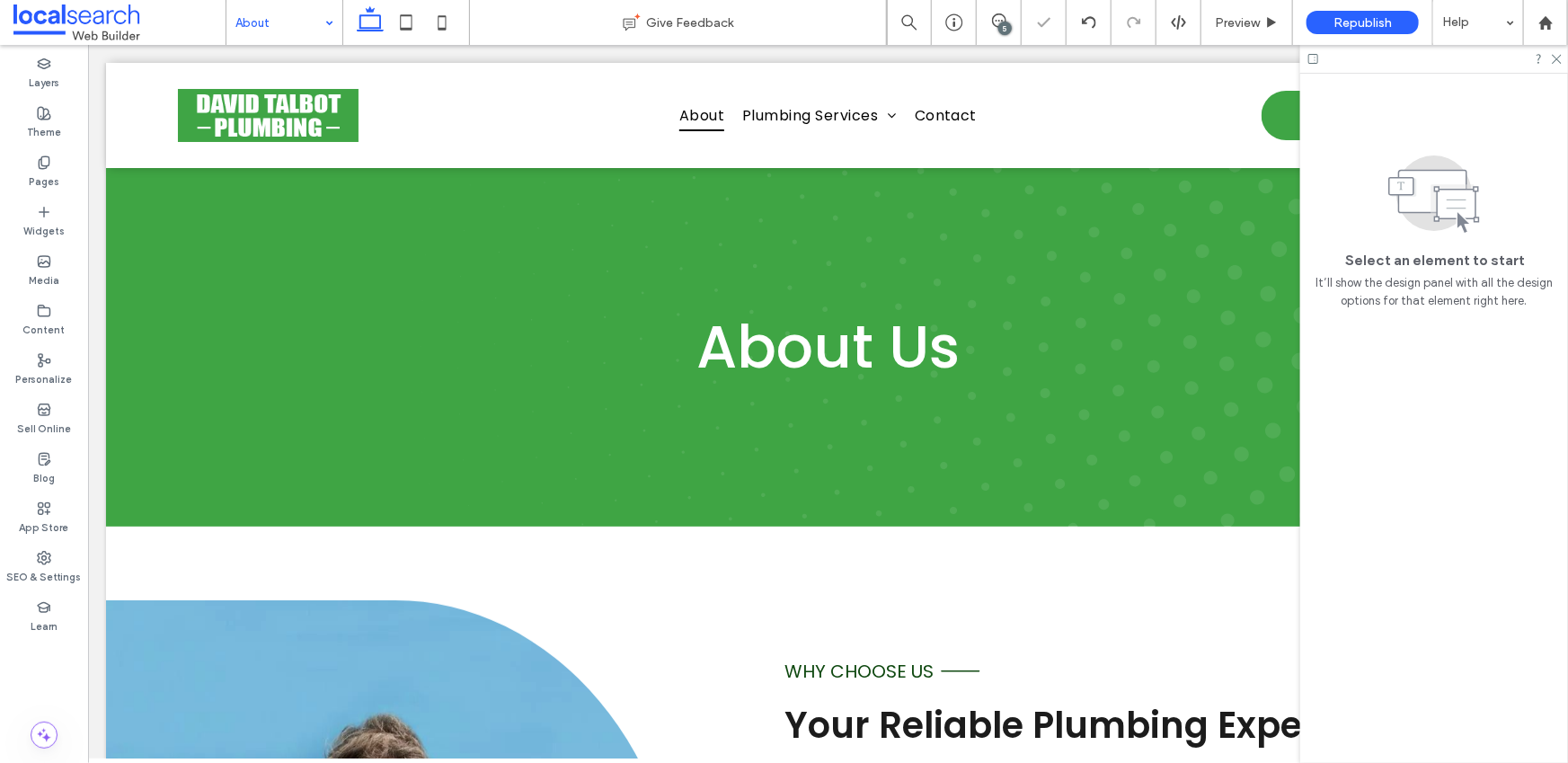
click at [271, 16] on input at bounding box center [280, 22] width 89 height 45
click at [1557, 58] on use at bounding box center [1556, 60] width 10 height 10
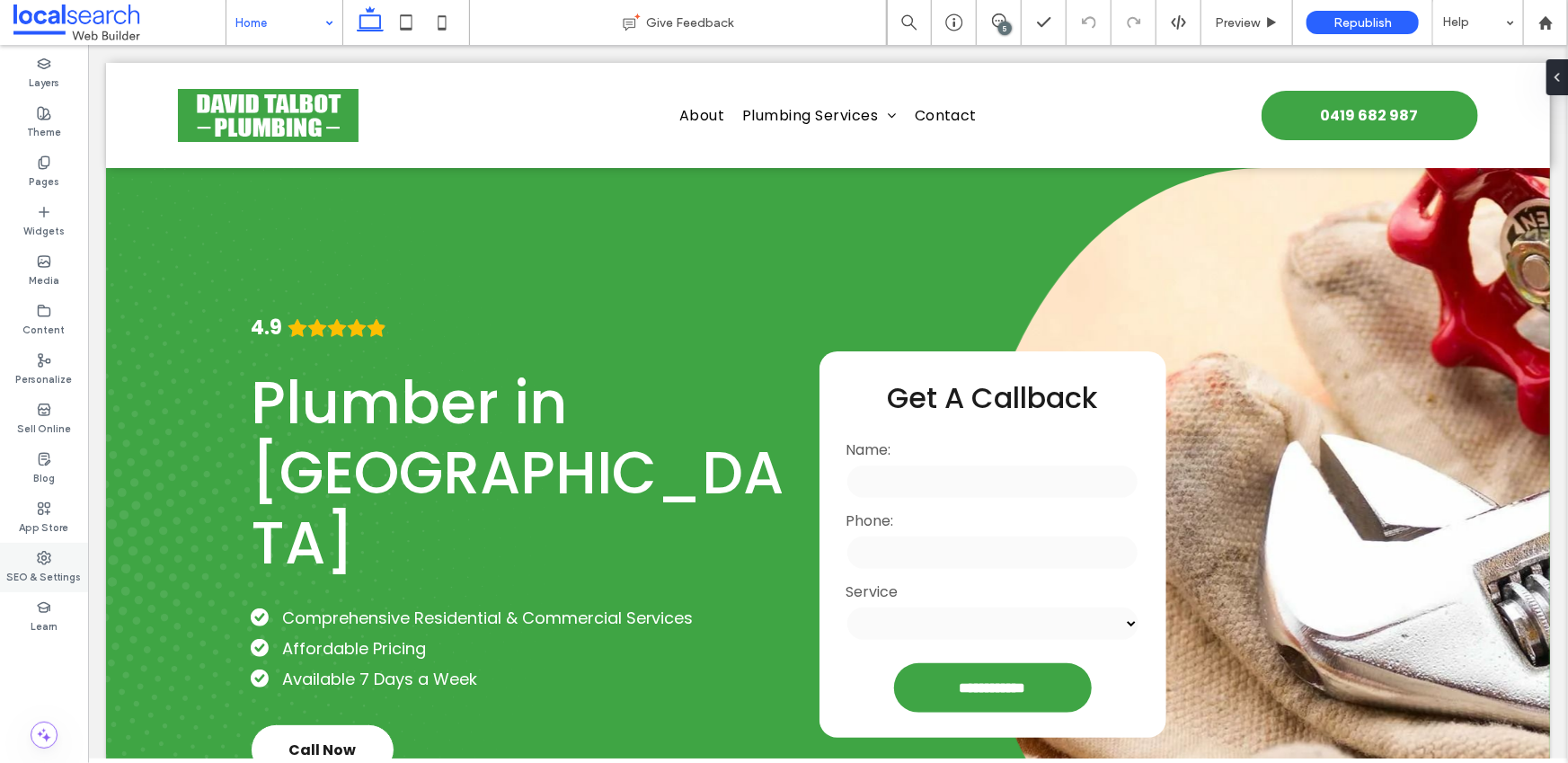
click at [61, 555] on div "SEO & Settings" at bounding box center [44, 566] width 88 height 49
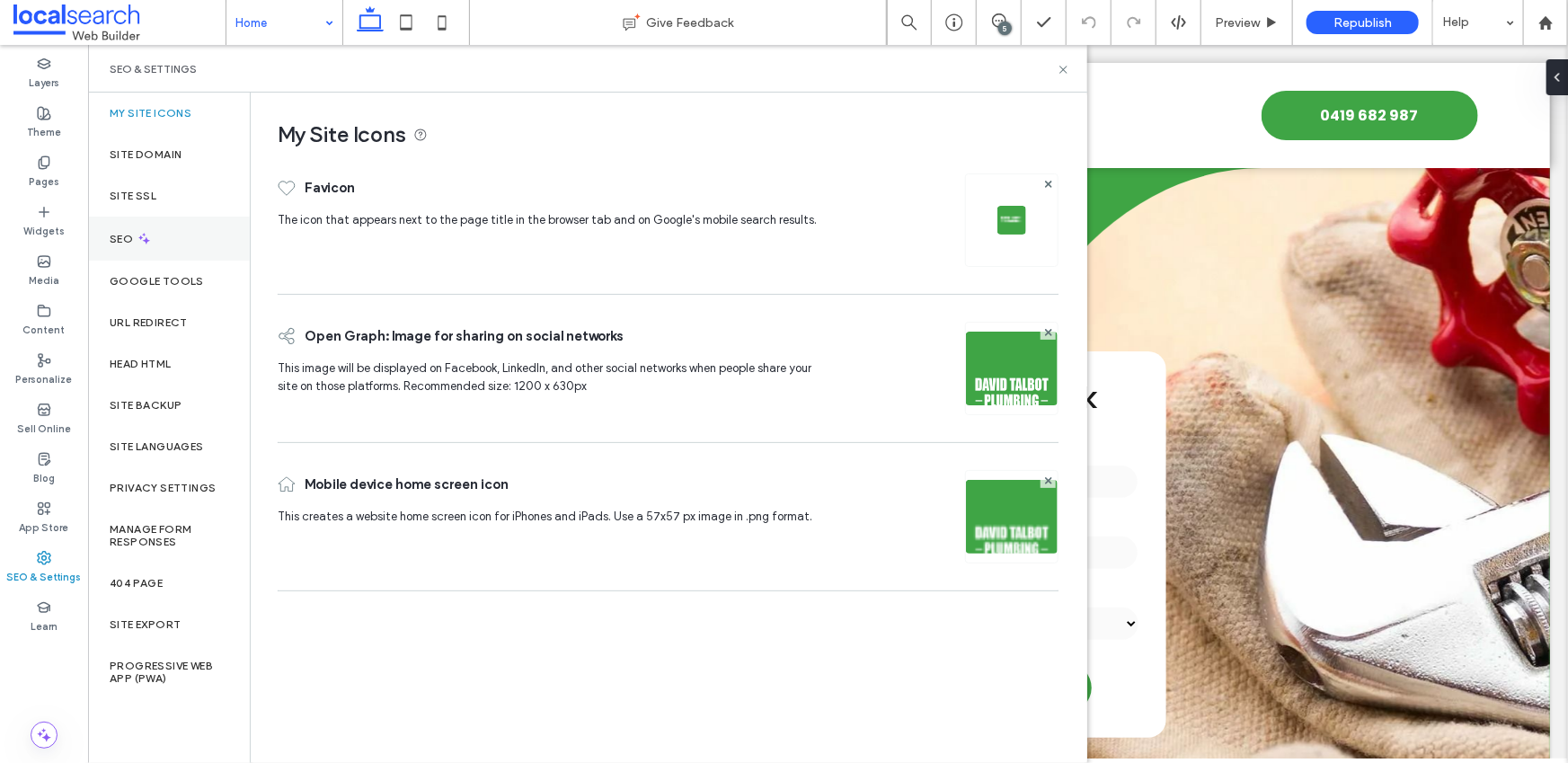
click at [155, 223] on div "SEO" at bounding box center [169, 238] width 162 height 44
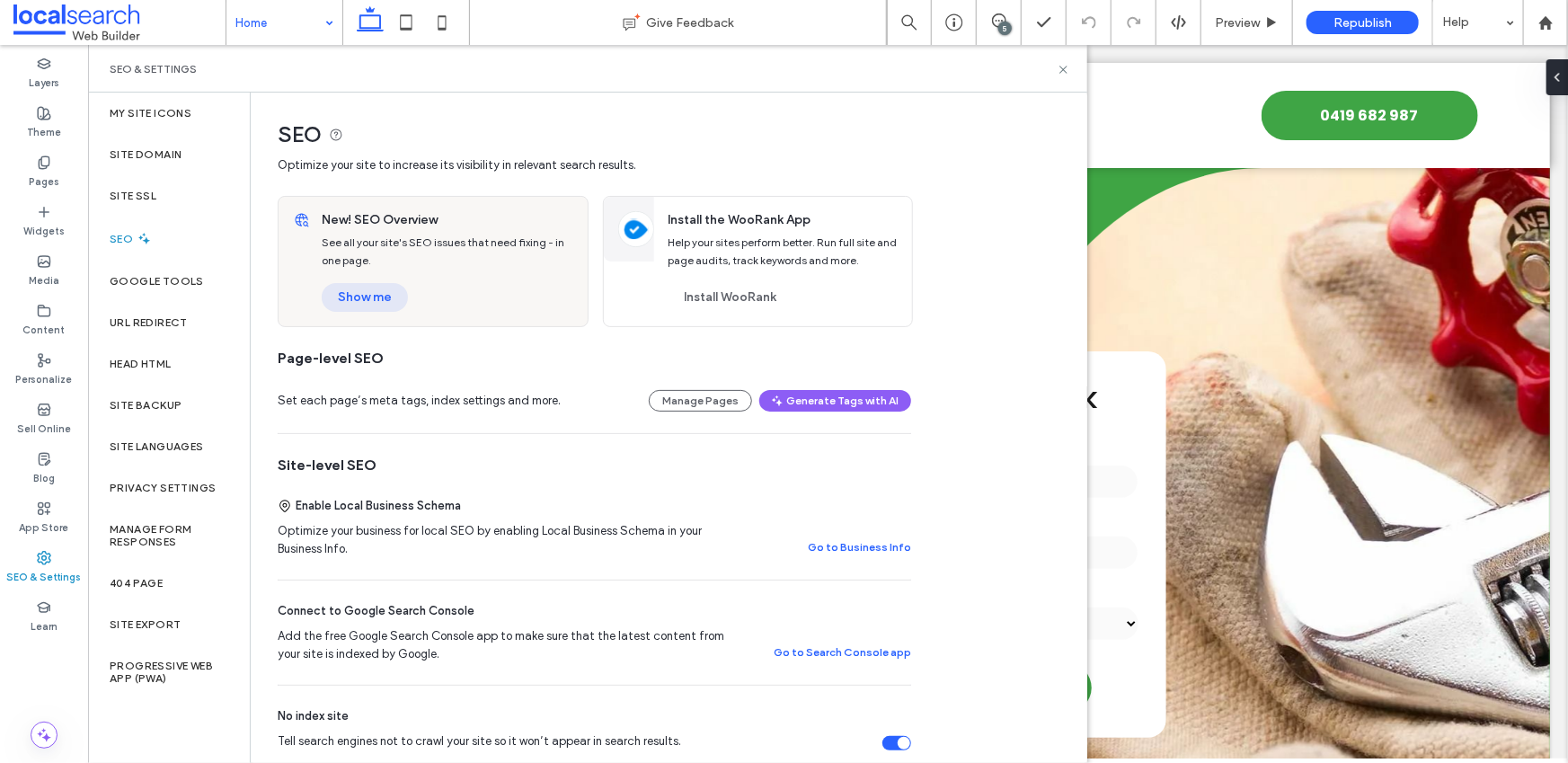
click at [338, 290] on button "Show me" at bounding box center [364, 297] width 86 height 29
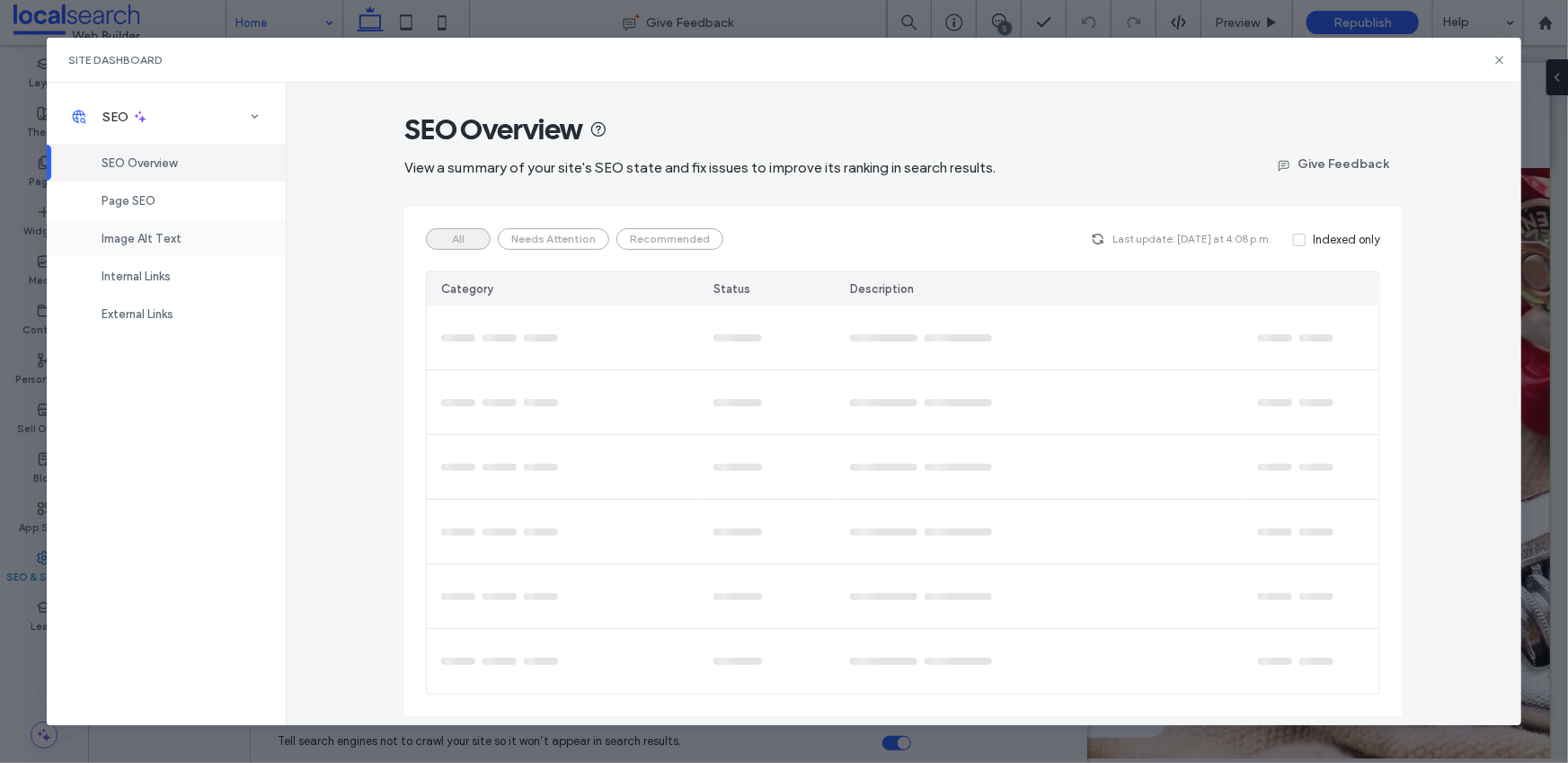
click at [191, 249] on div "Image Alt Text" at bounding box center [166, 237] width 239 height 38
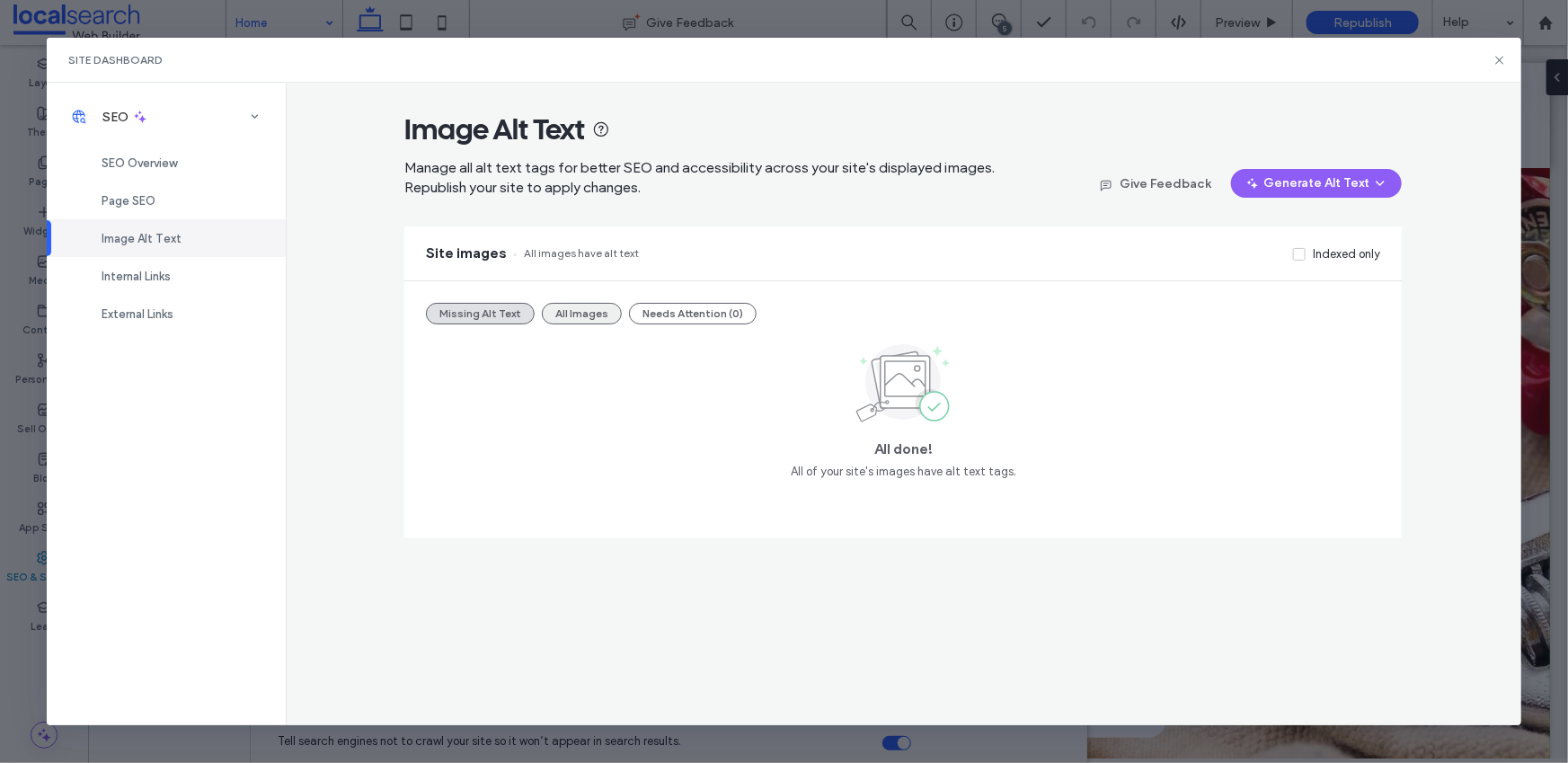
click at [575, 304] on button "All Images" at bounding box center [581, 314] width 80 height 21
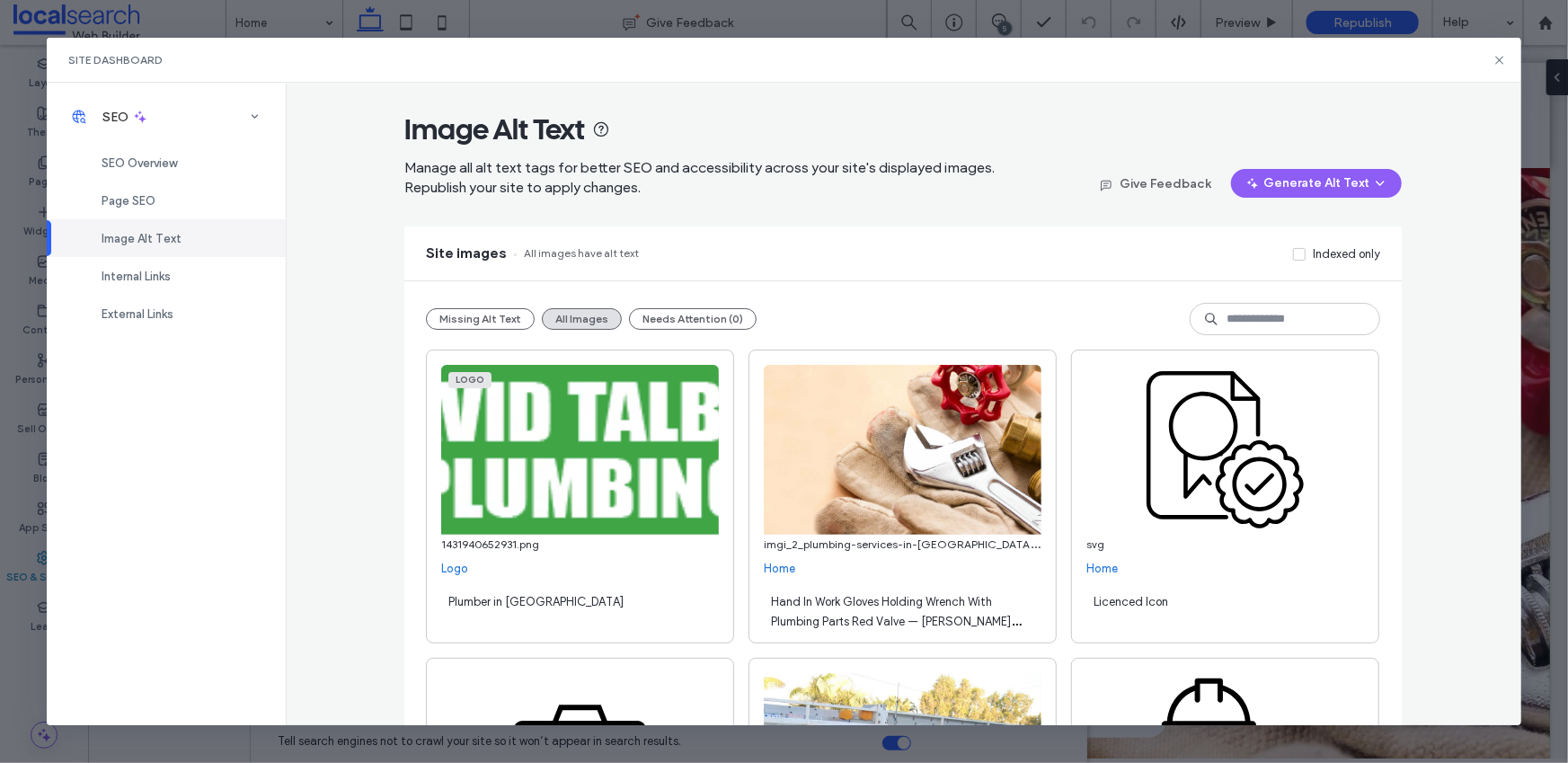
scroll to position [1123, 0]
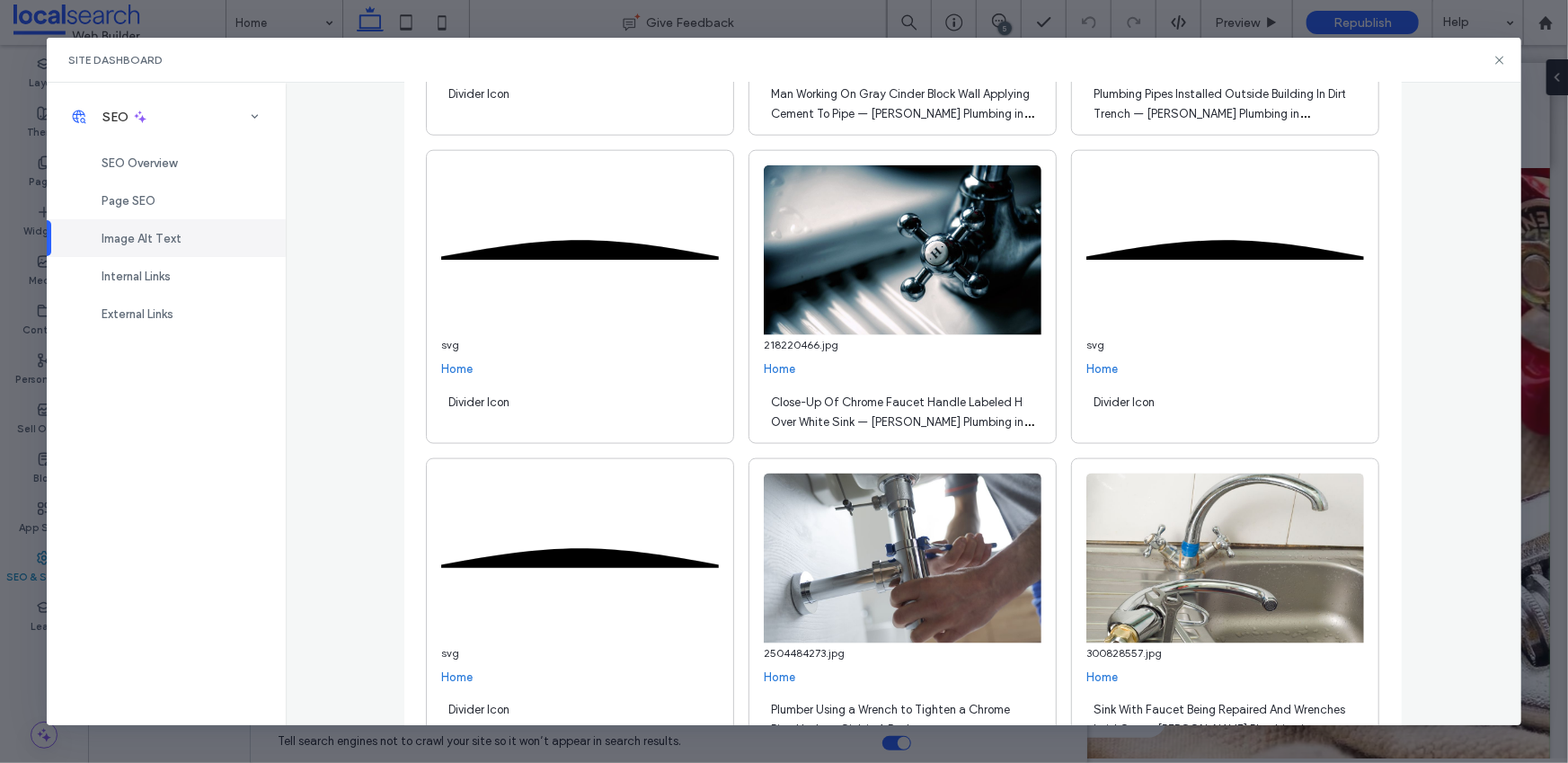
click at [981, 408] on span "Close-Up Of Chrome Faucet Handle Labeled H Over White Sink — [PERSON_NAME] Plum…" at bounding box center [902, 421] width 262 height 53
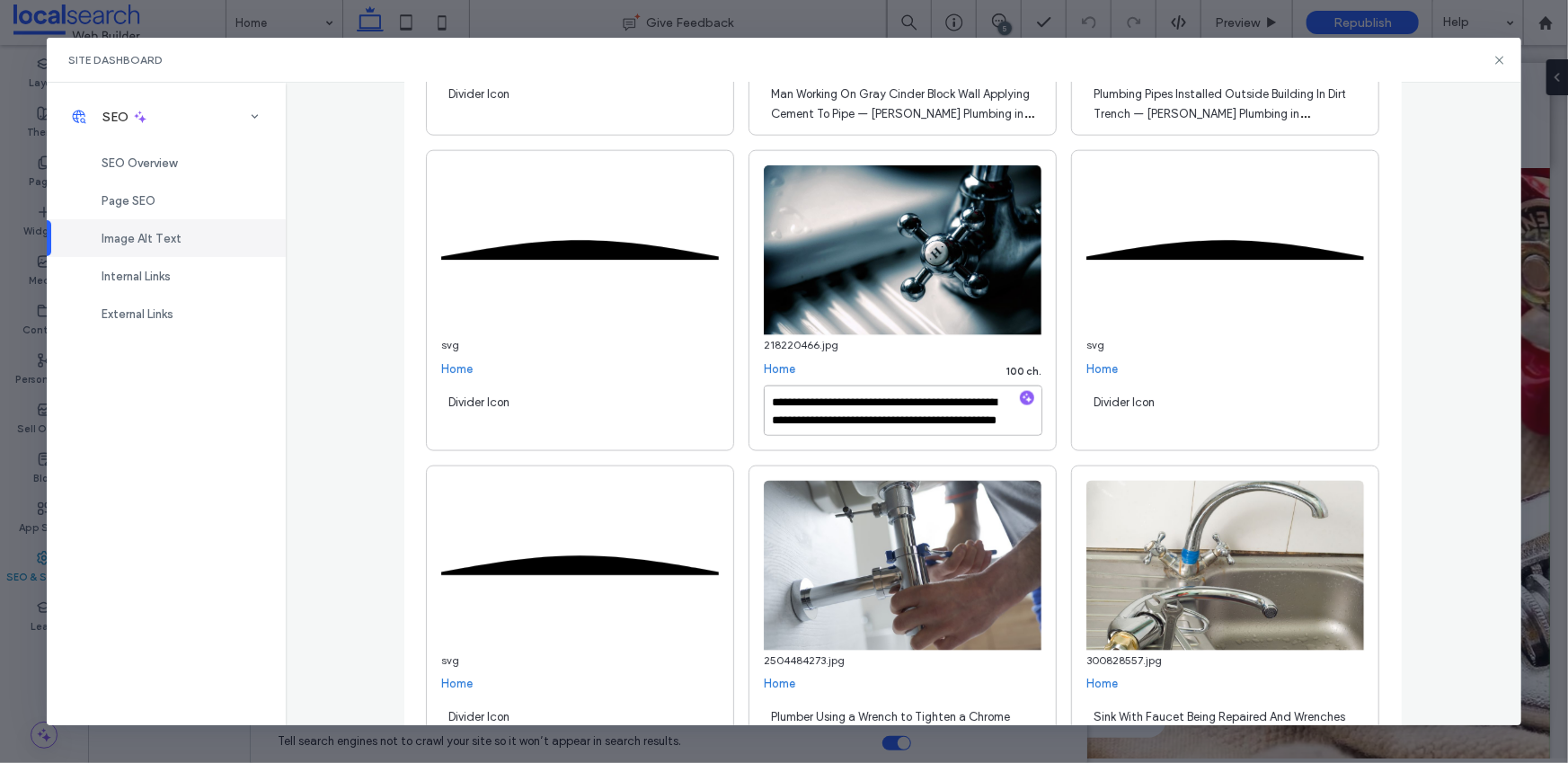
click at [818, 420] on textarea "**********" at bounding box center [902, 411] width 278 height 50
click at [796, 422] on textarea "**********" at bounding box center [902, 411] width 278 height 50
click at [937, 409] on textarea "**********" at bounding box center [902, 411] width 278 height 50
type textarea "**********"
click at [1459, 259] on div "**********" at bounding box center [903, 403] width 1235 height 641
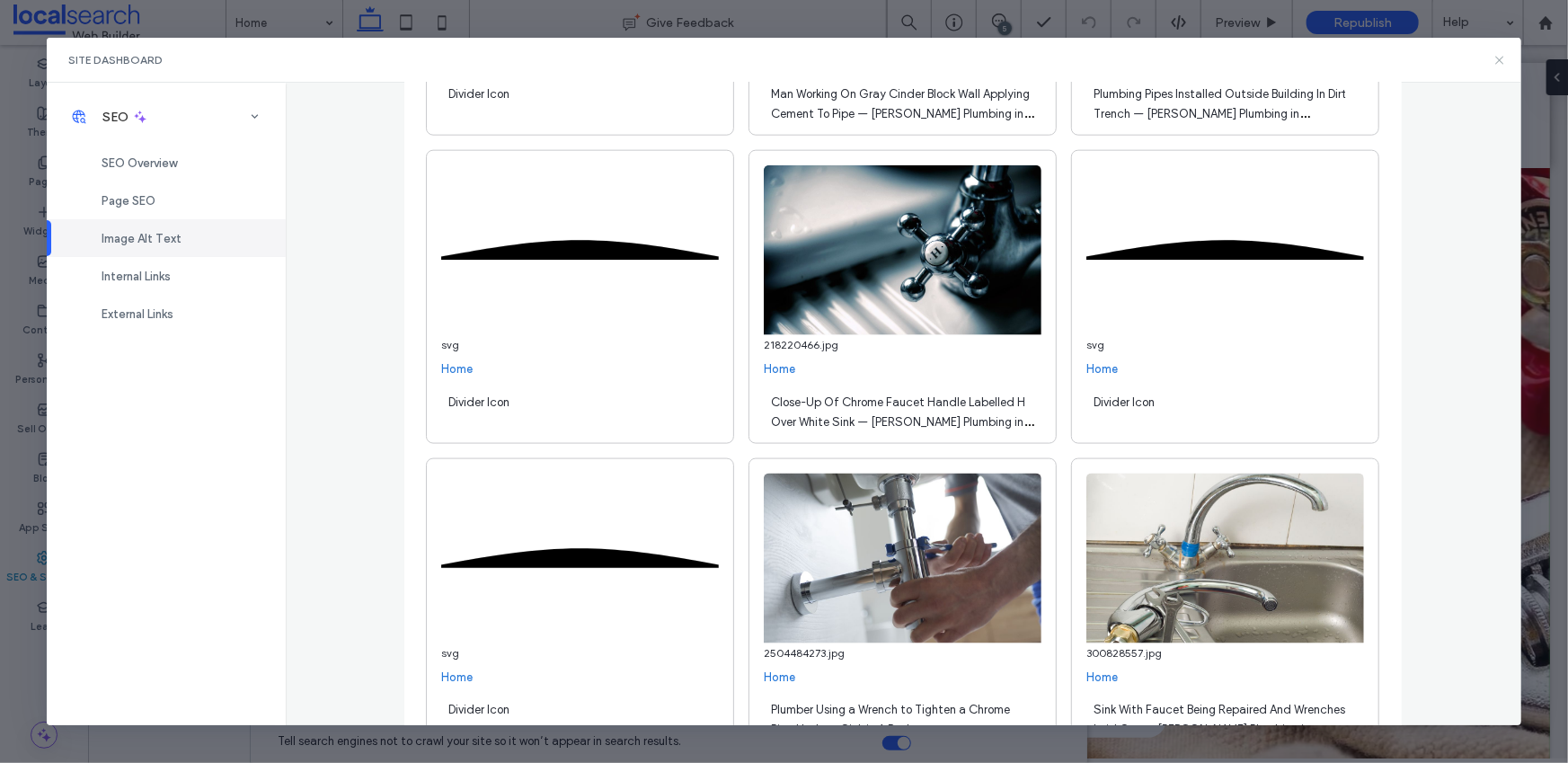
click at [1500, 60] on icon at bounding box center [1499, 60] width 15 height 15
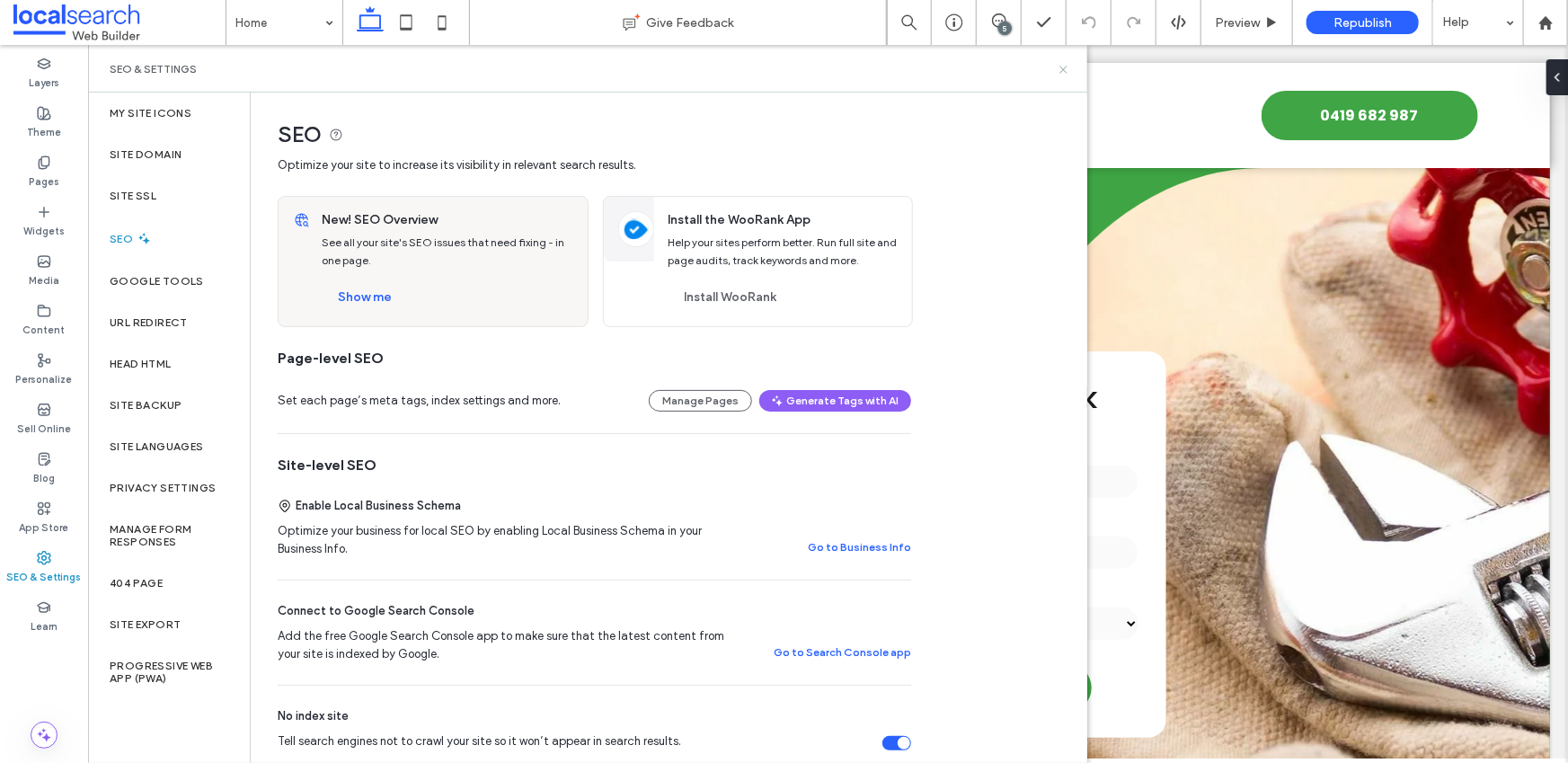
click at [1064, 74] on icon at bounding box center [1063, 70] width 14 height 14
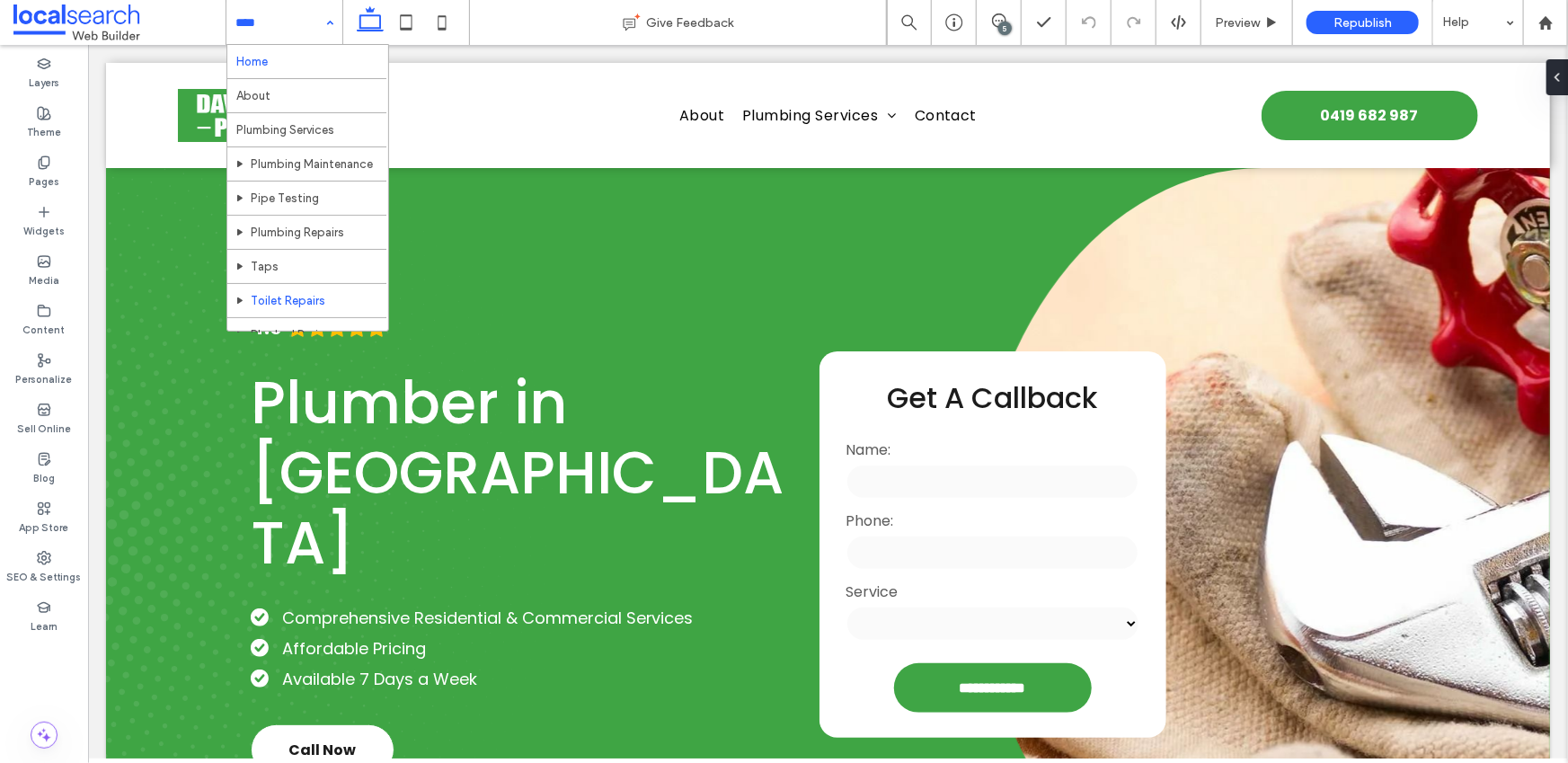
scroll to position [99, 0]
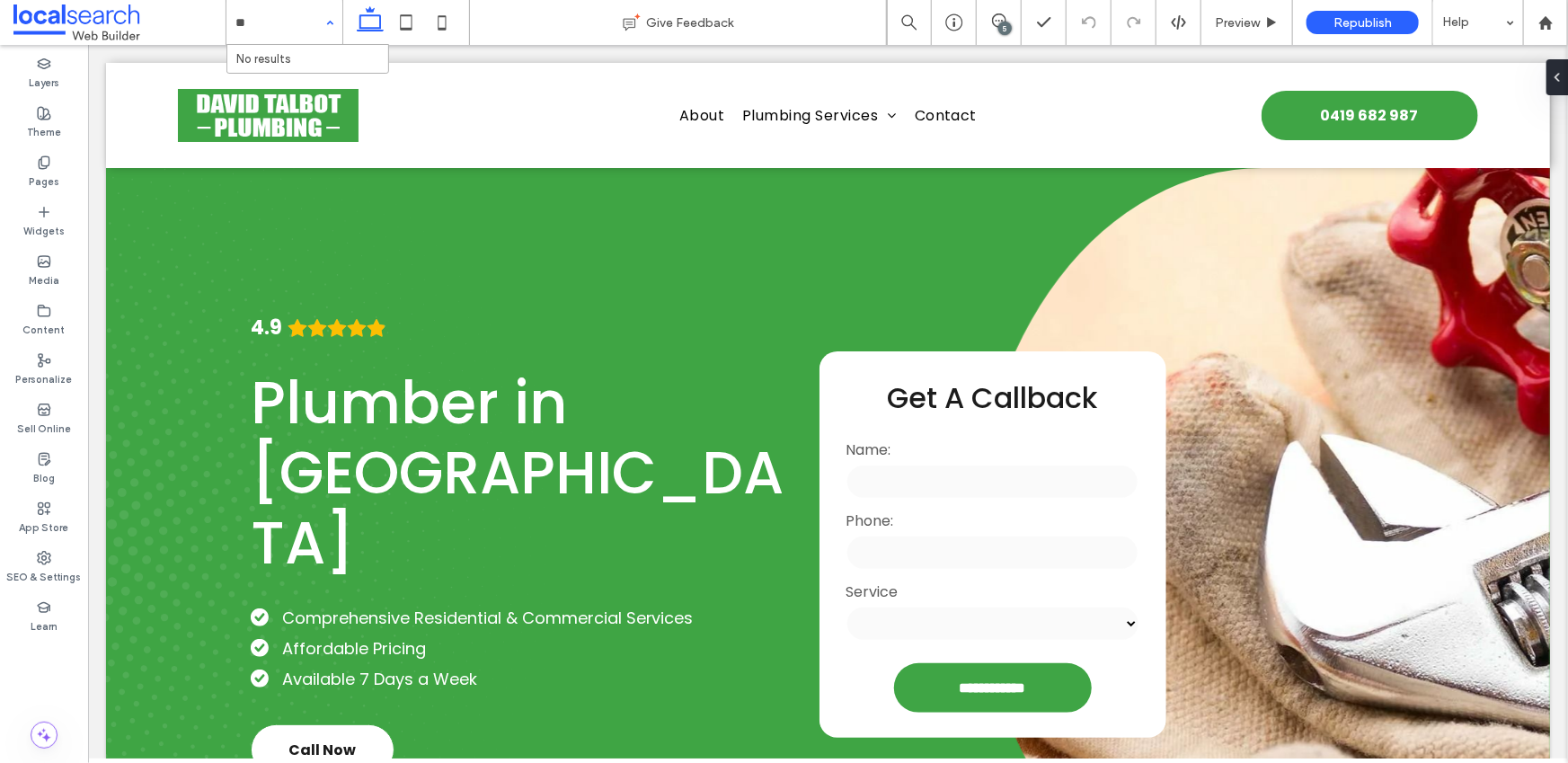
type input "*"
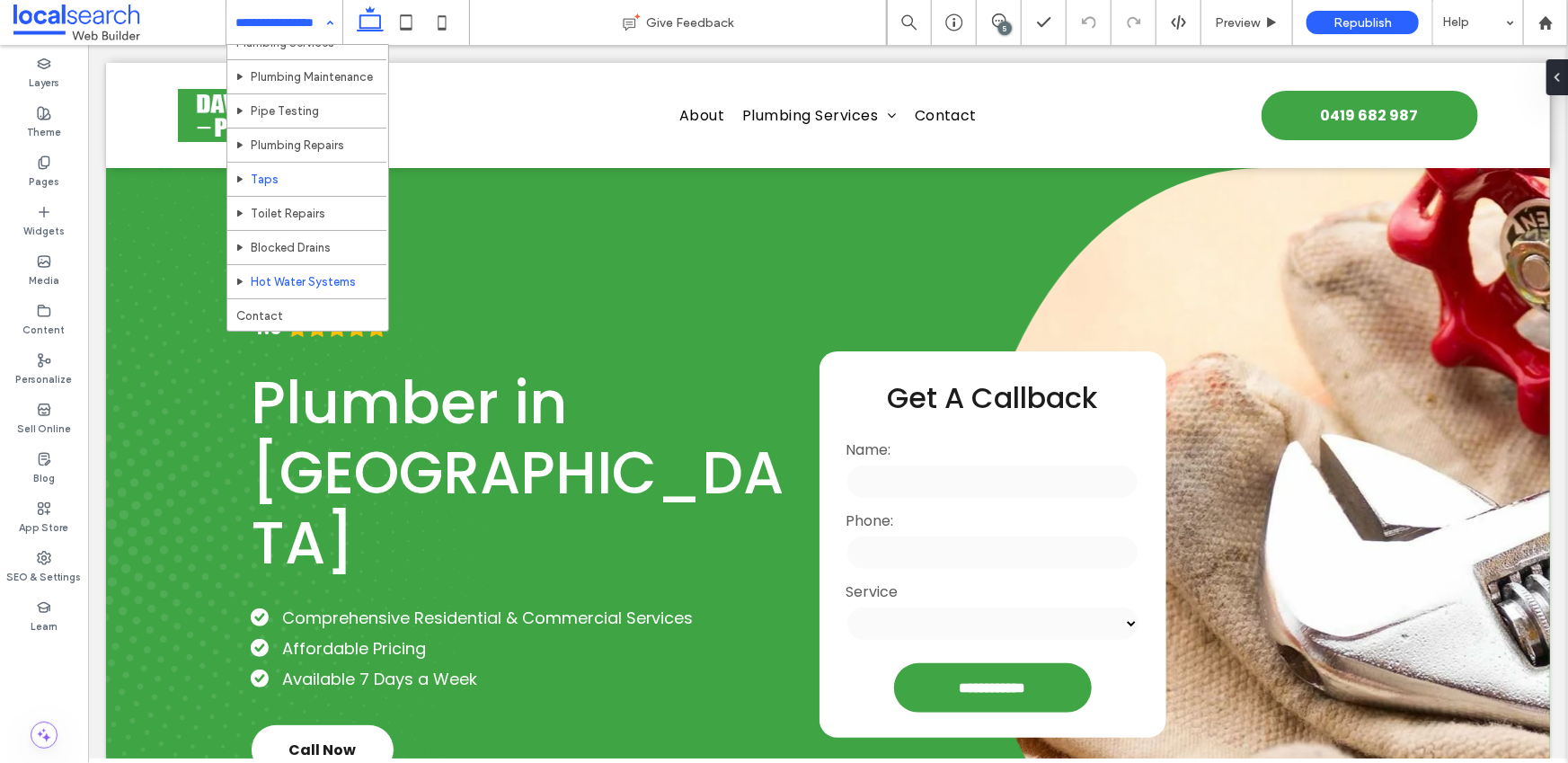
scroll to position [71, 0]
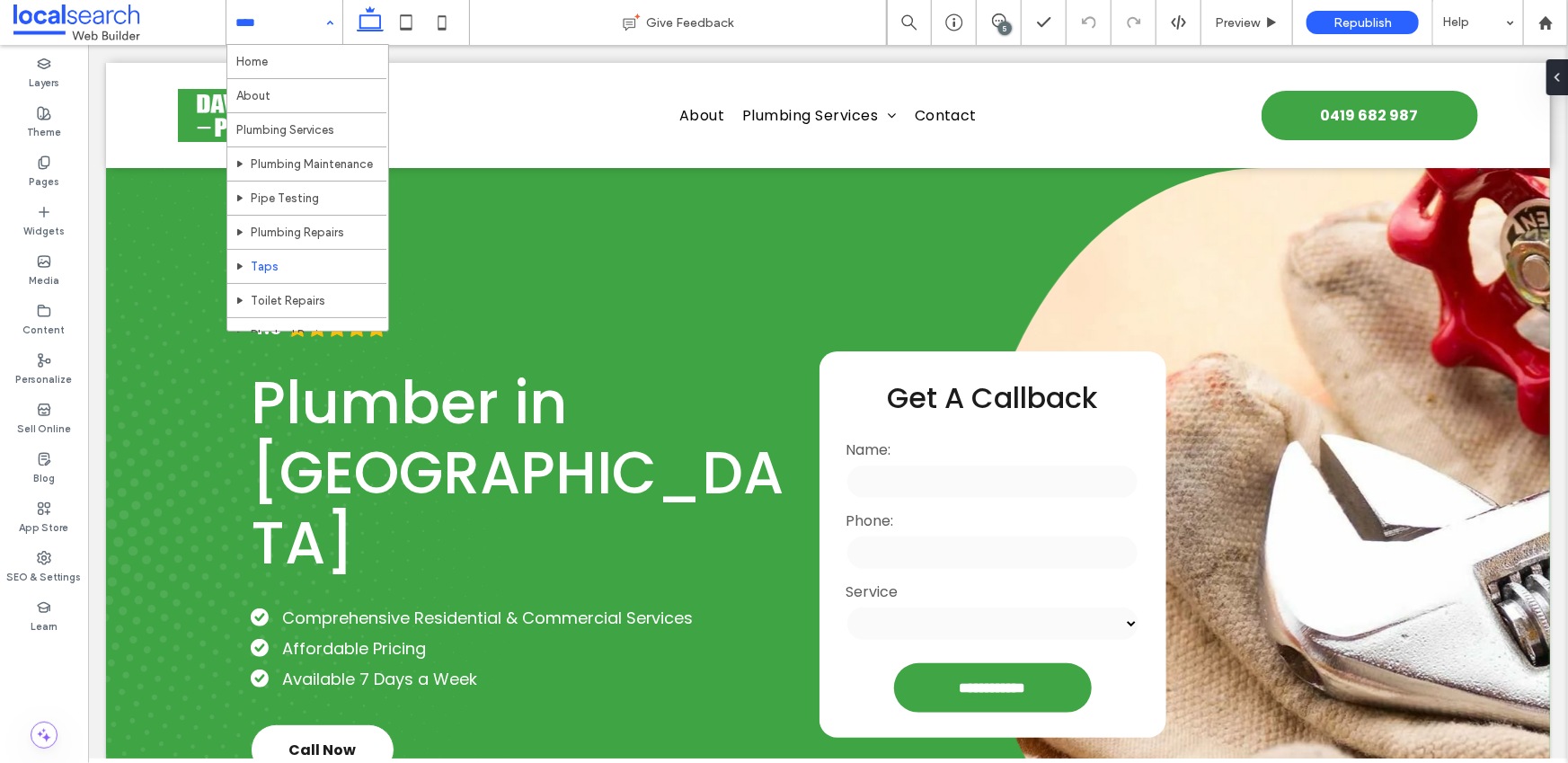
click at [331, 24] on div "Home About Plumbing Services Plumbing Maintenance Pipe Testing Plumbing Repairs…" at bounding box center [285, 22] width 116 height 45
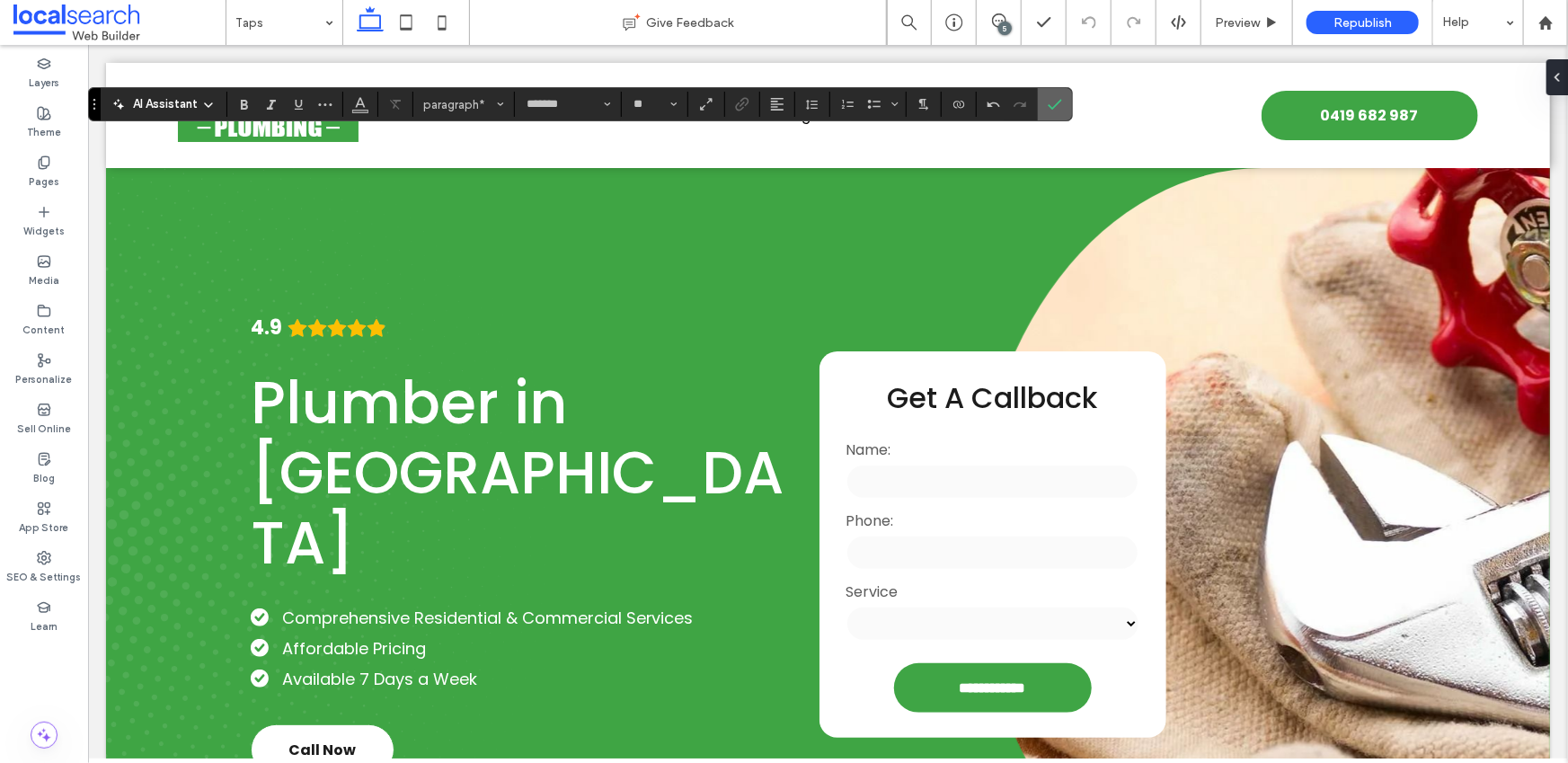
click at [1057, 90] on span "Confirm" at bounding box center [1055, 105] width 15 height 31
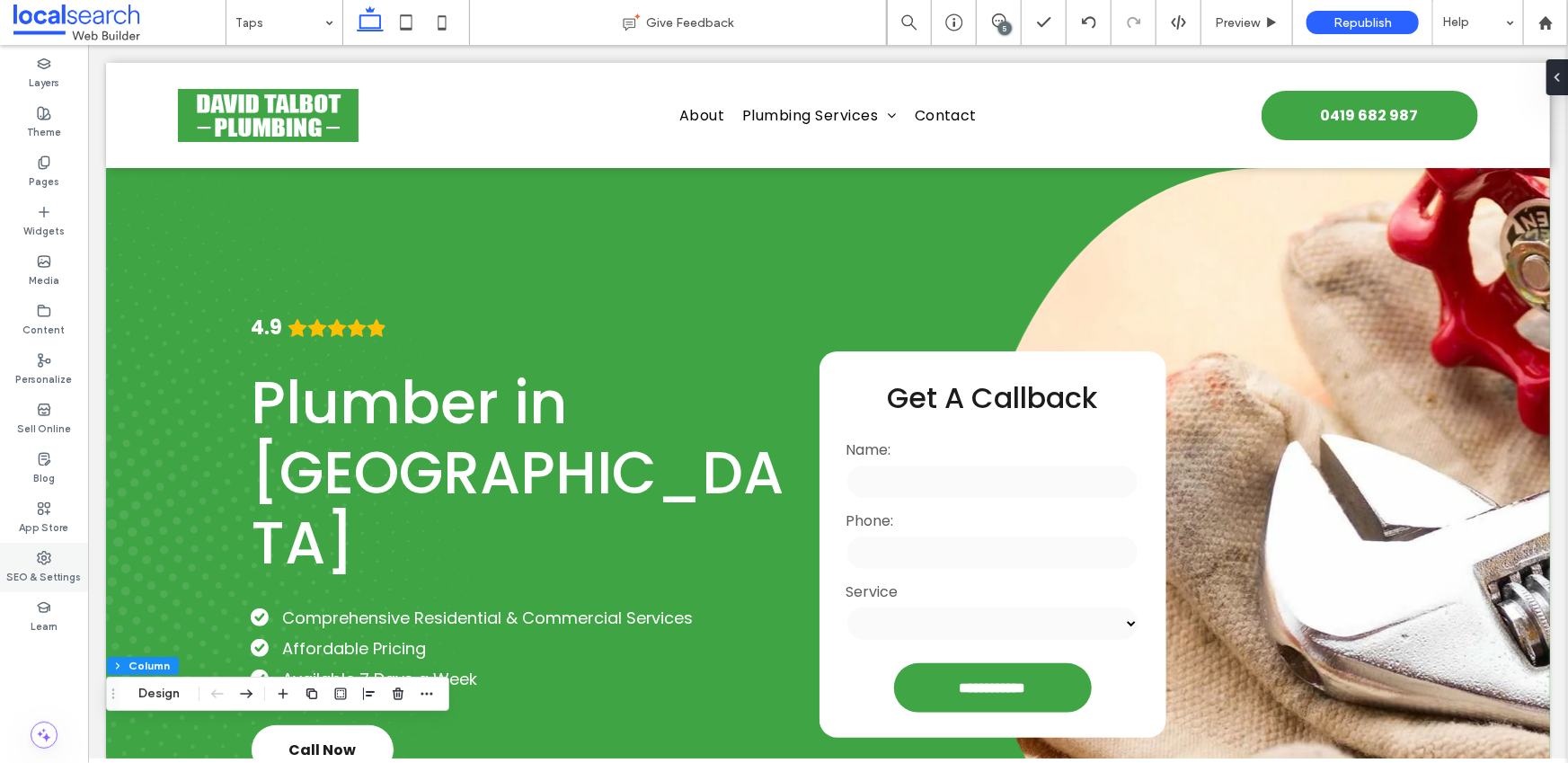
click at [44, 561] on icon at bounding box center [44, 558] width 15 height 15
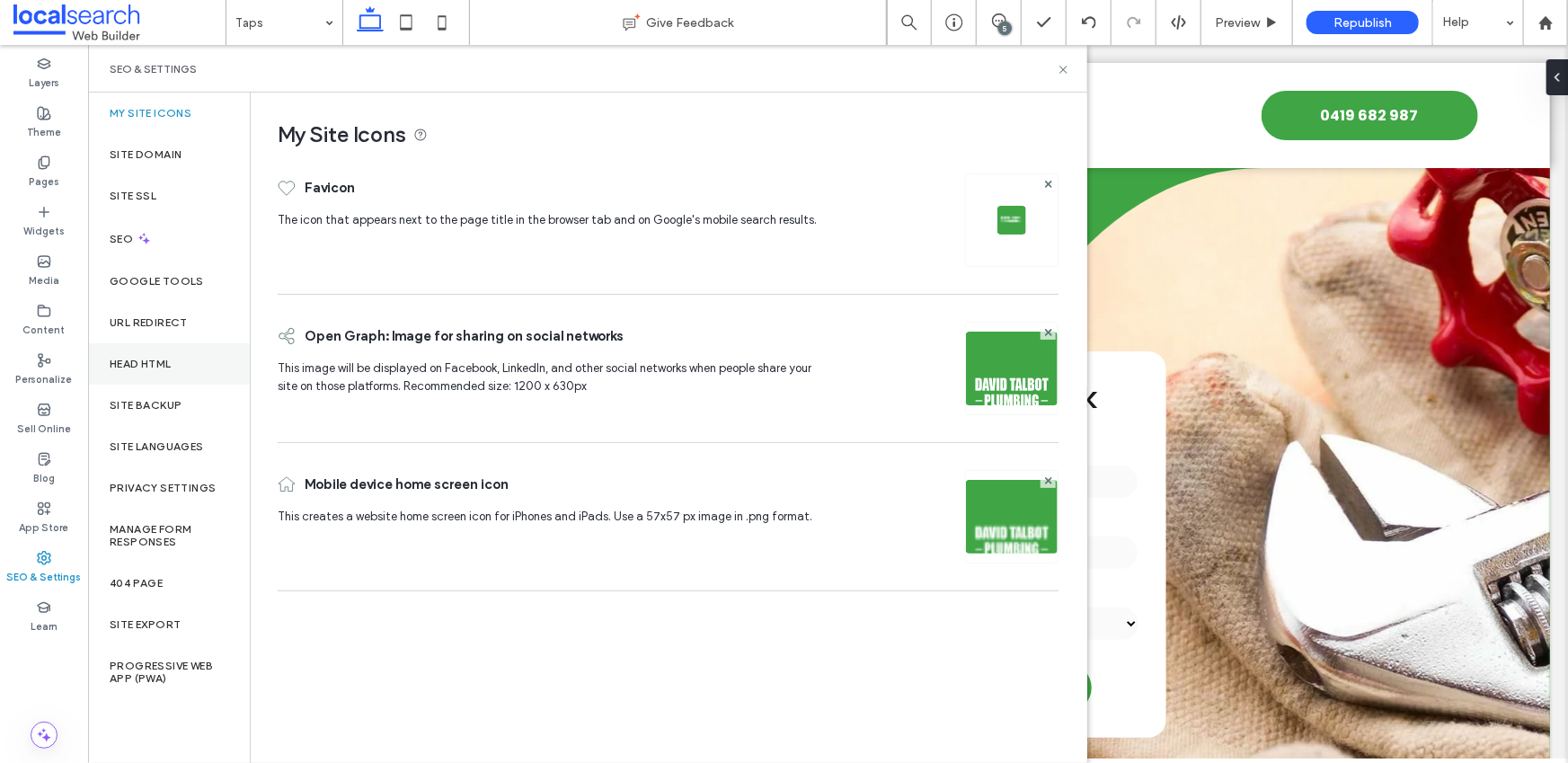
click at [165, 376] on div "Head HTML" at bounding box center [169, 363] width 162 height 42
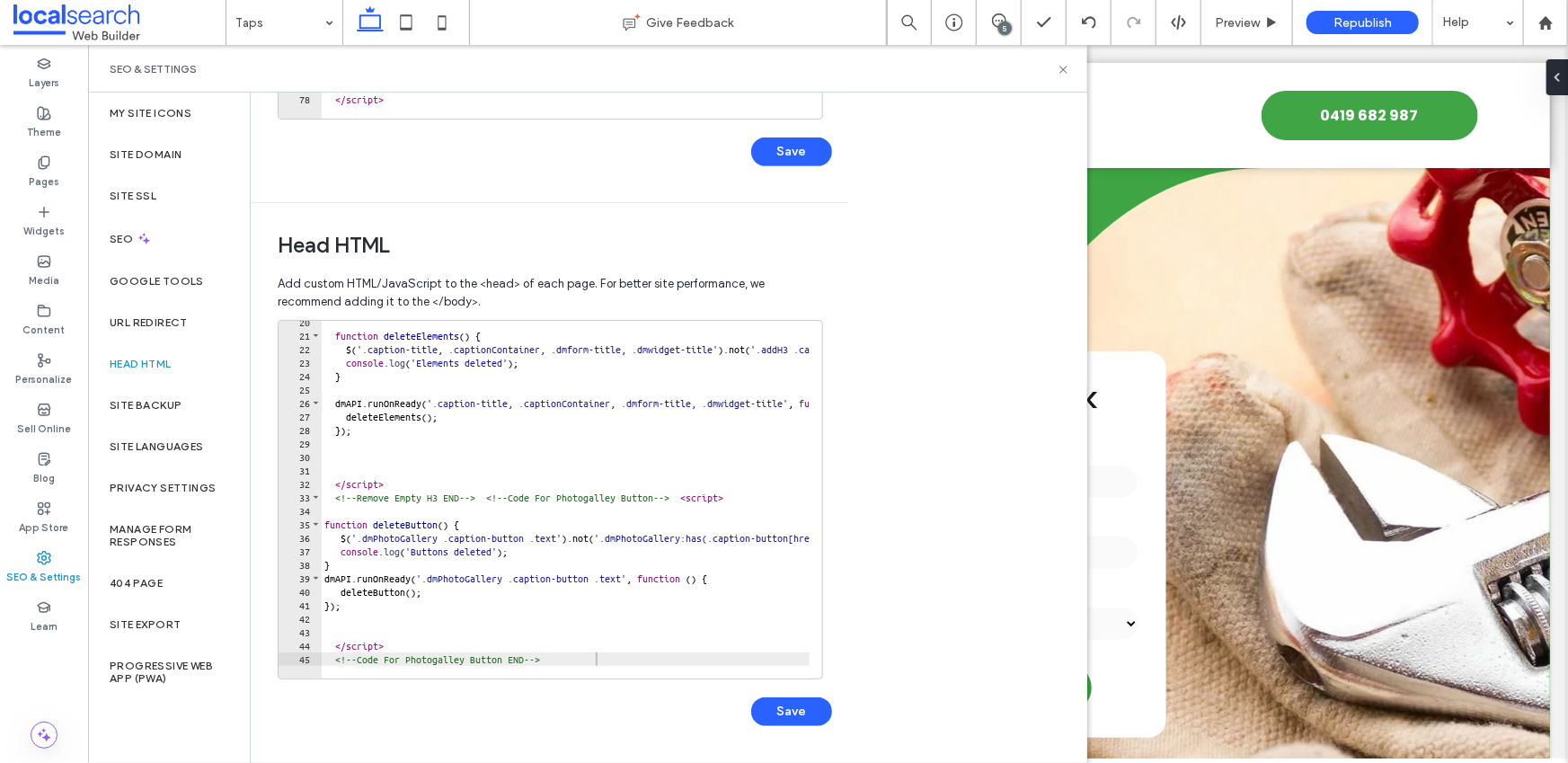
scroll to position [260, 0]
click at [629, 661] on div at bounding box center [819, 670] width 998 height 17
type textarea "**********"
click at [626, 657] on div "function deleteElements ( ) { $ ( '.caption-title, .captionContainer, .dmform-t…" at bounding box center [819, 502] width 998 height 372
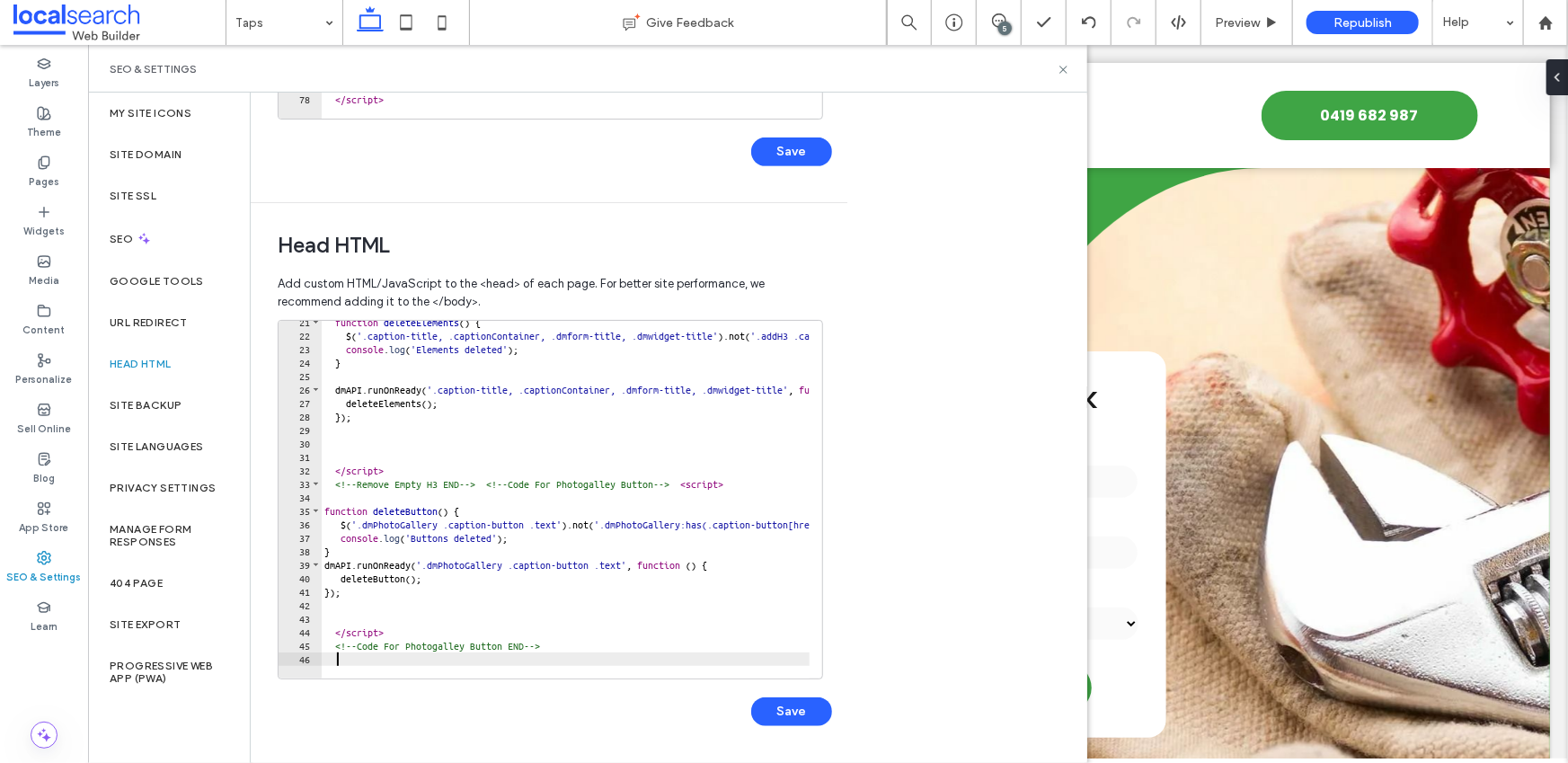
scroll to position [288, 0]
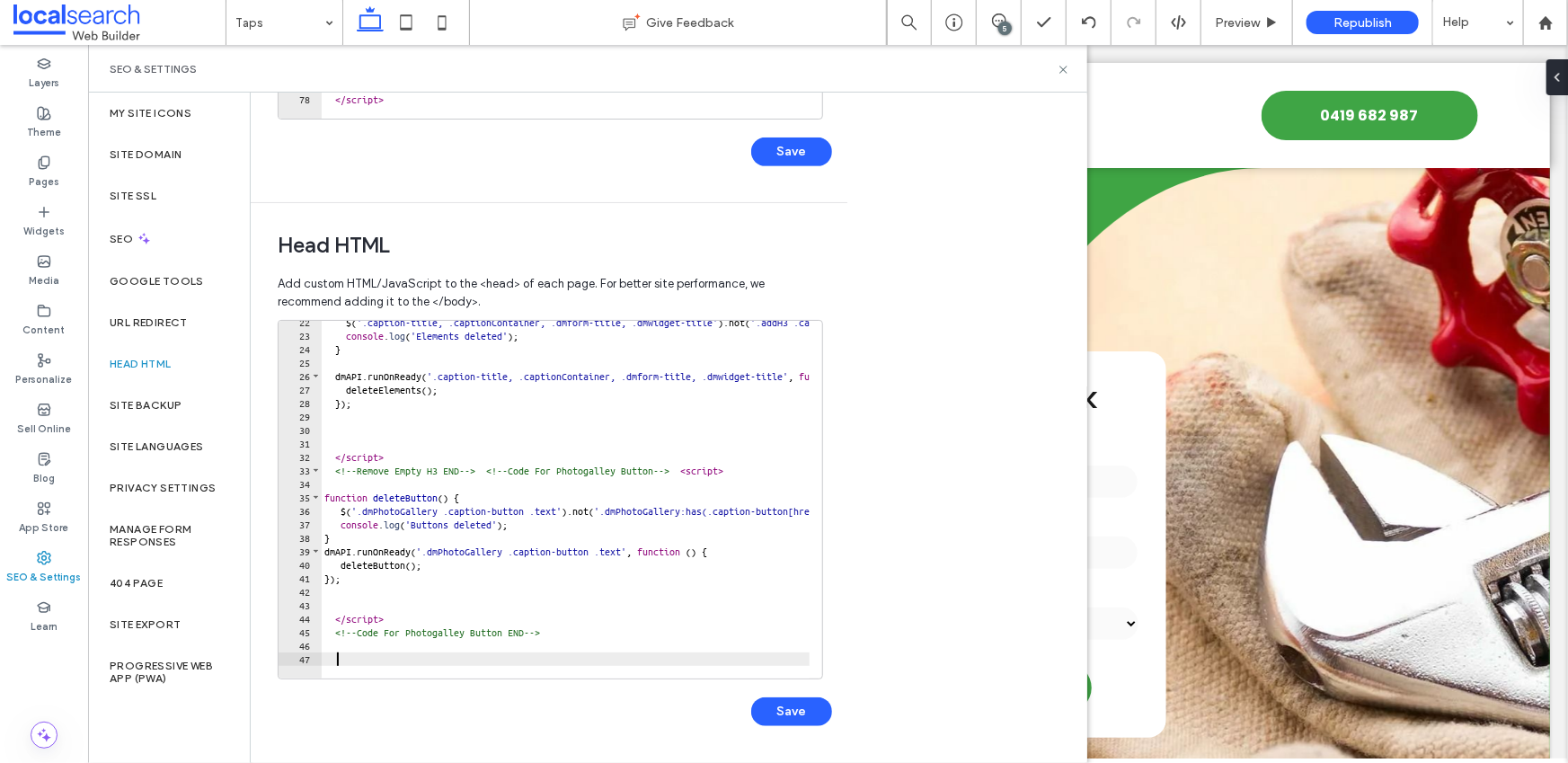
paste textarea "**********"
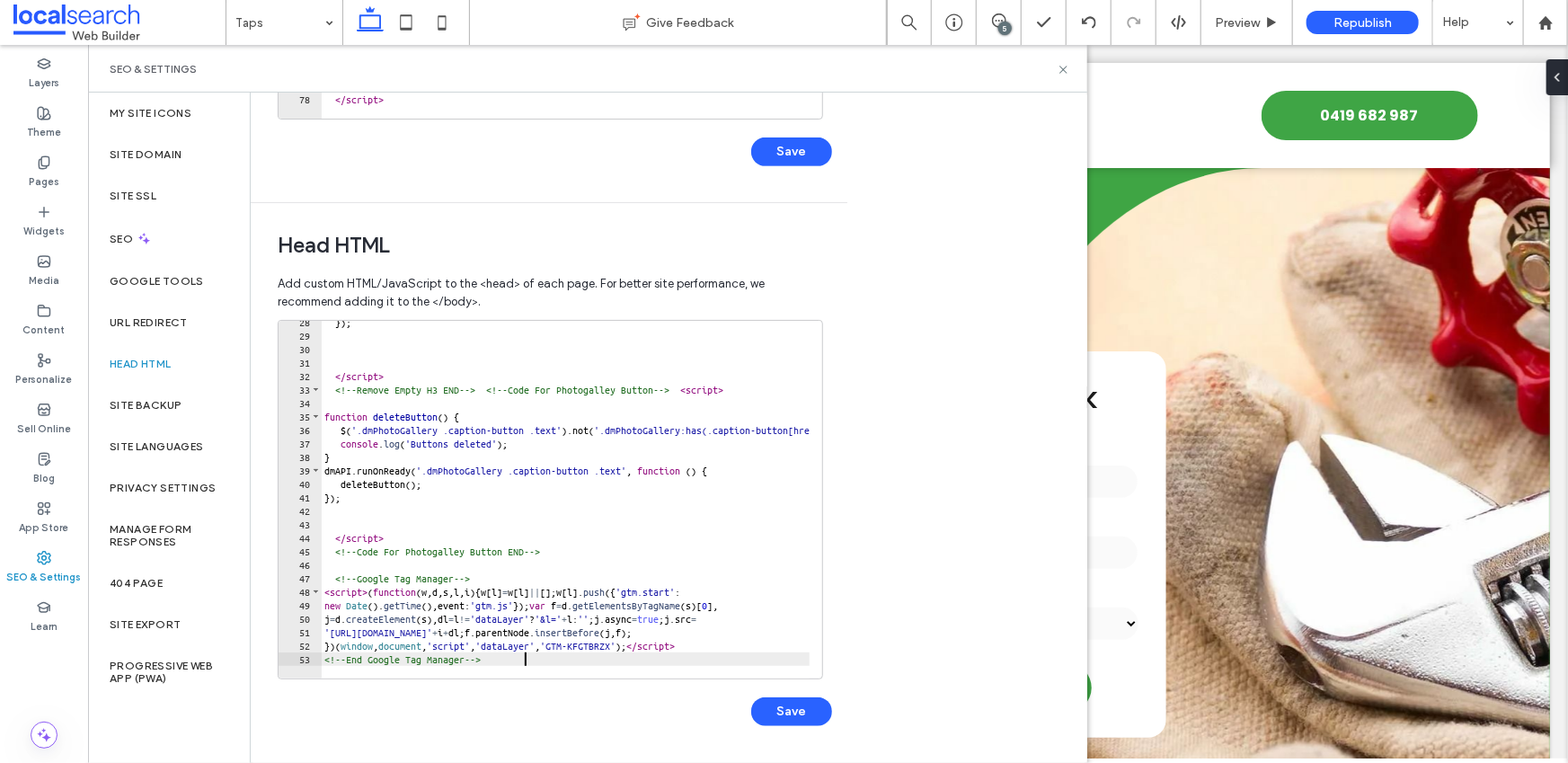
scroll to position [368, 0]
type textarea "**********"
click at [810, 714] on button "Save" at bounding box center [790, 712] width 80 height 29
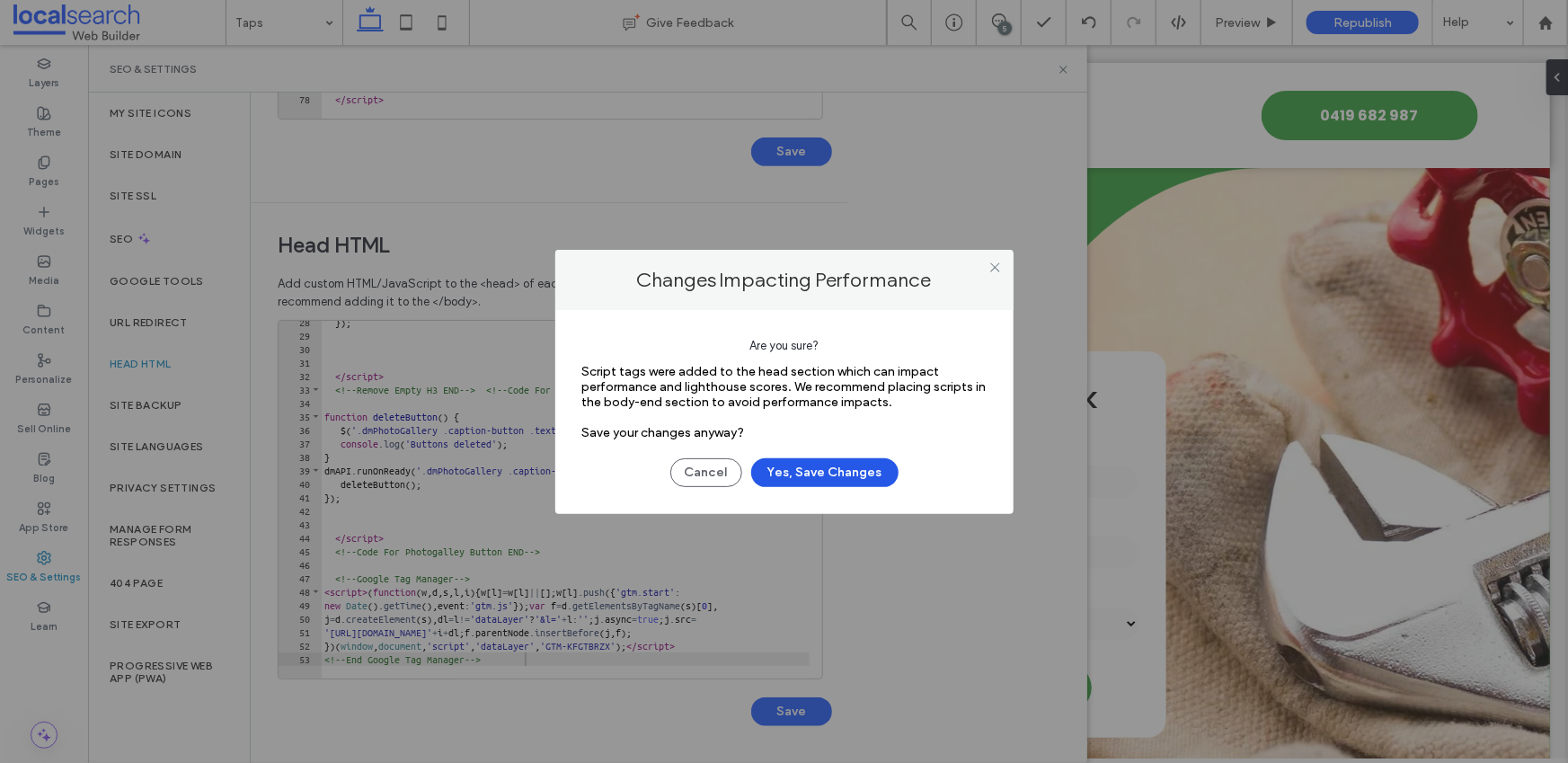
click at [815, 472] on button "Yes, Save Changes" at bounding box center [824, 473] width 147 height 29
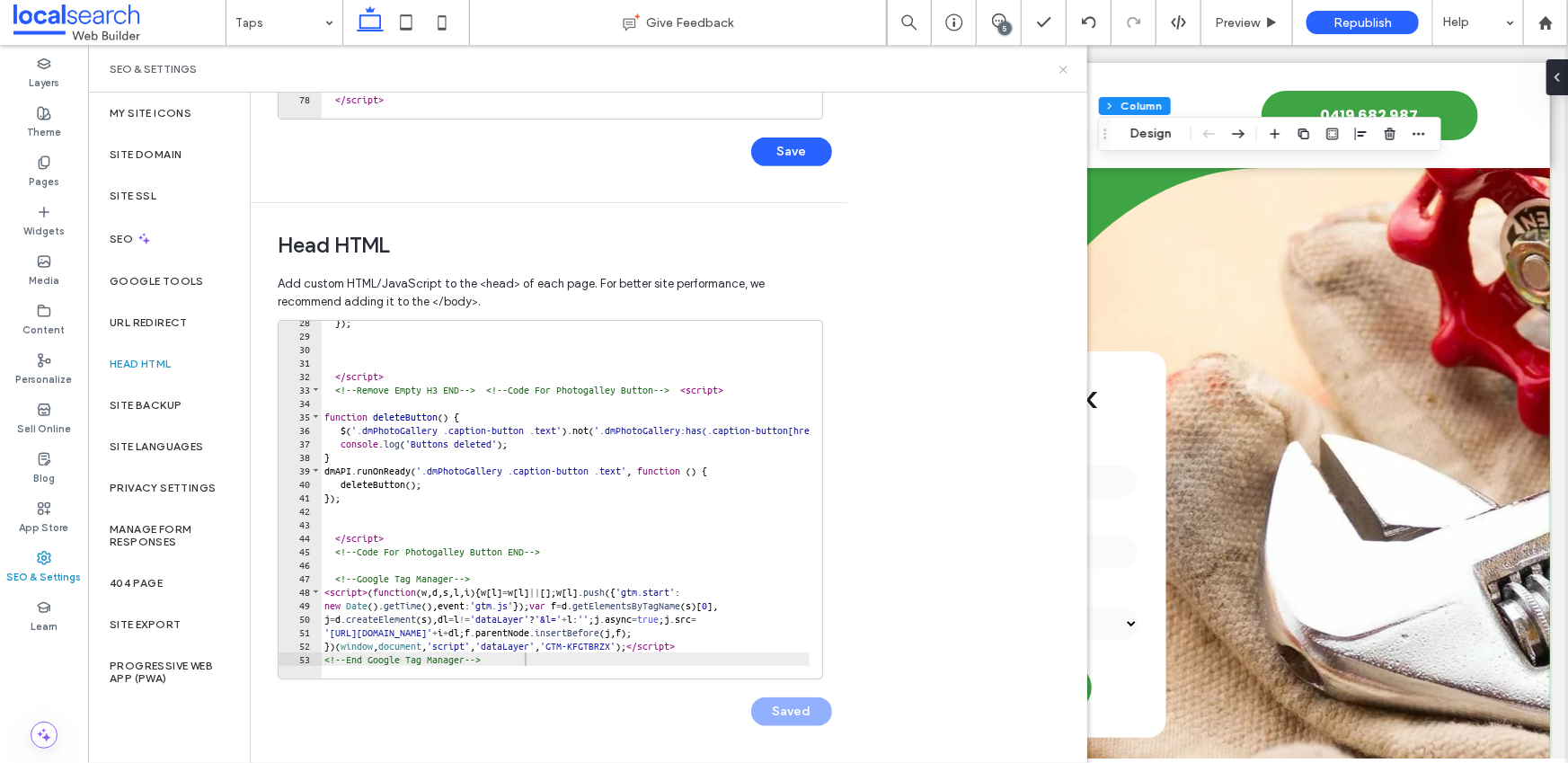
click at [1061, 67] on icon at bounding box center [1063, 70] width 14 height 14
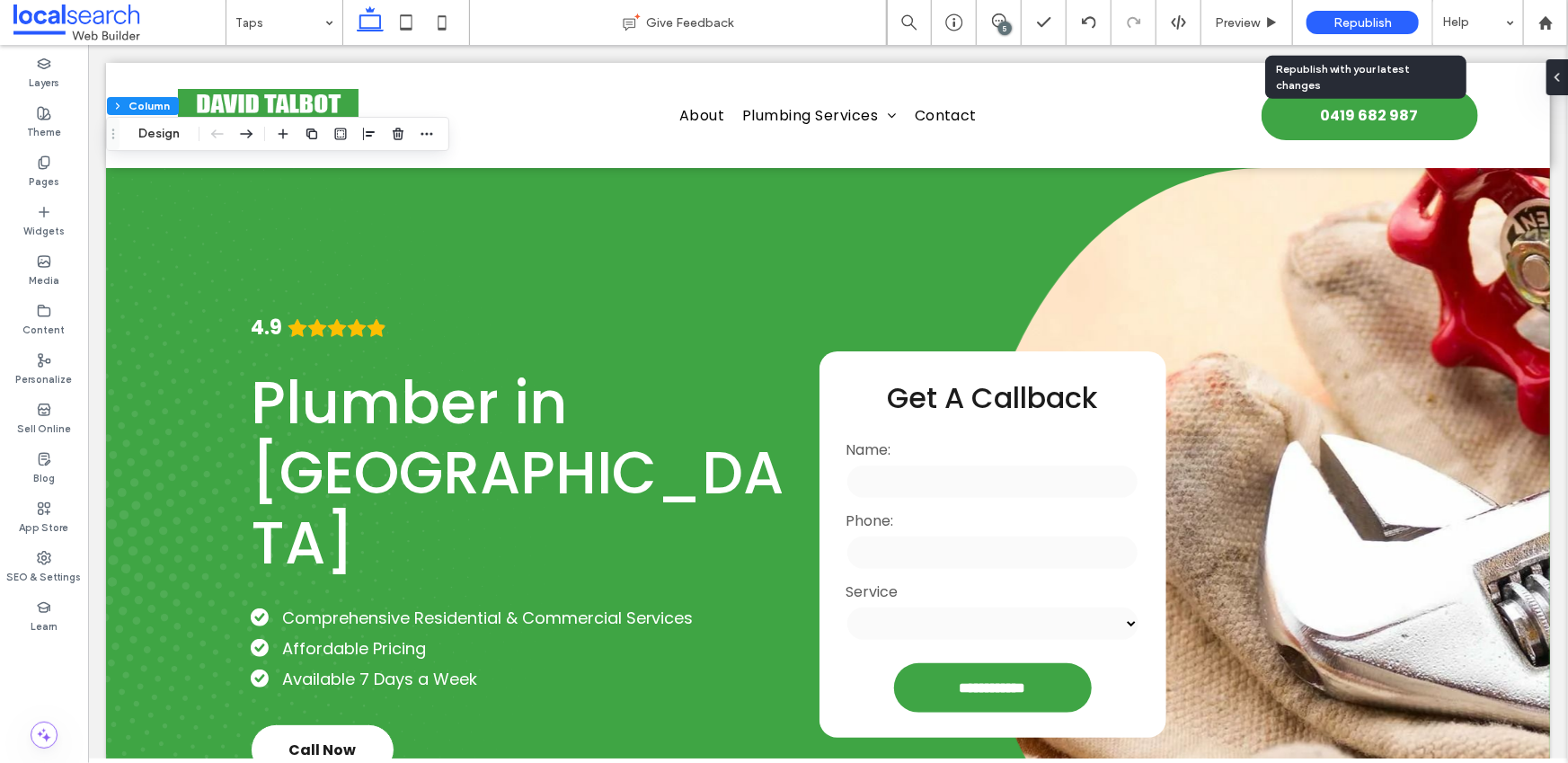
click at [1357, 21] on span "Republish" at bounding box center [1363, 23] width 58 height 15
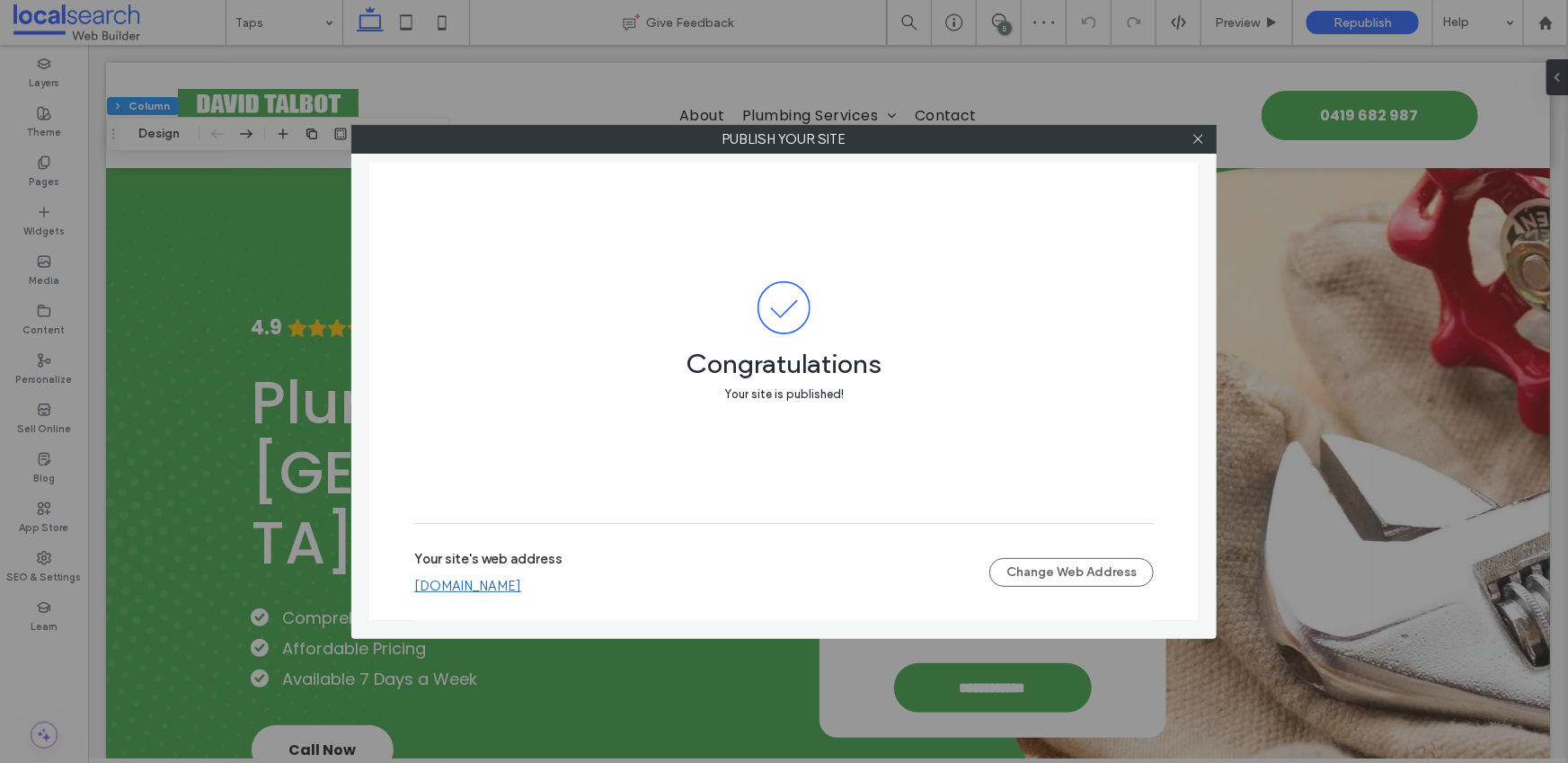
click at [503, 588] on link "davidtalbotplumbing.webbuilder.localsearch.com.au" at bounding box center [468, 585] width 107 height 16
click at [1204, 133] on icon at bounding box center [1198, 138] width 14 height 14
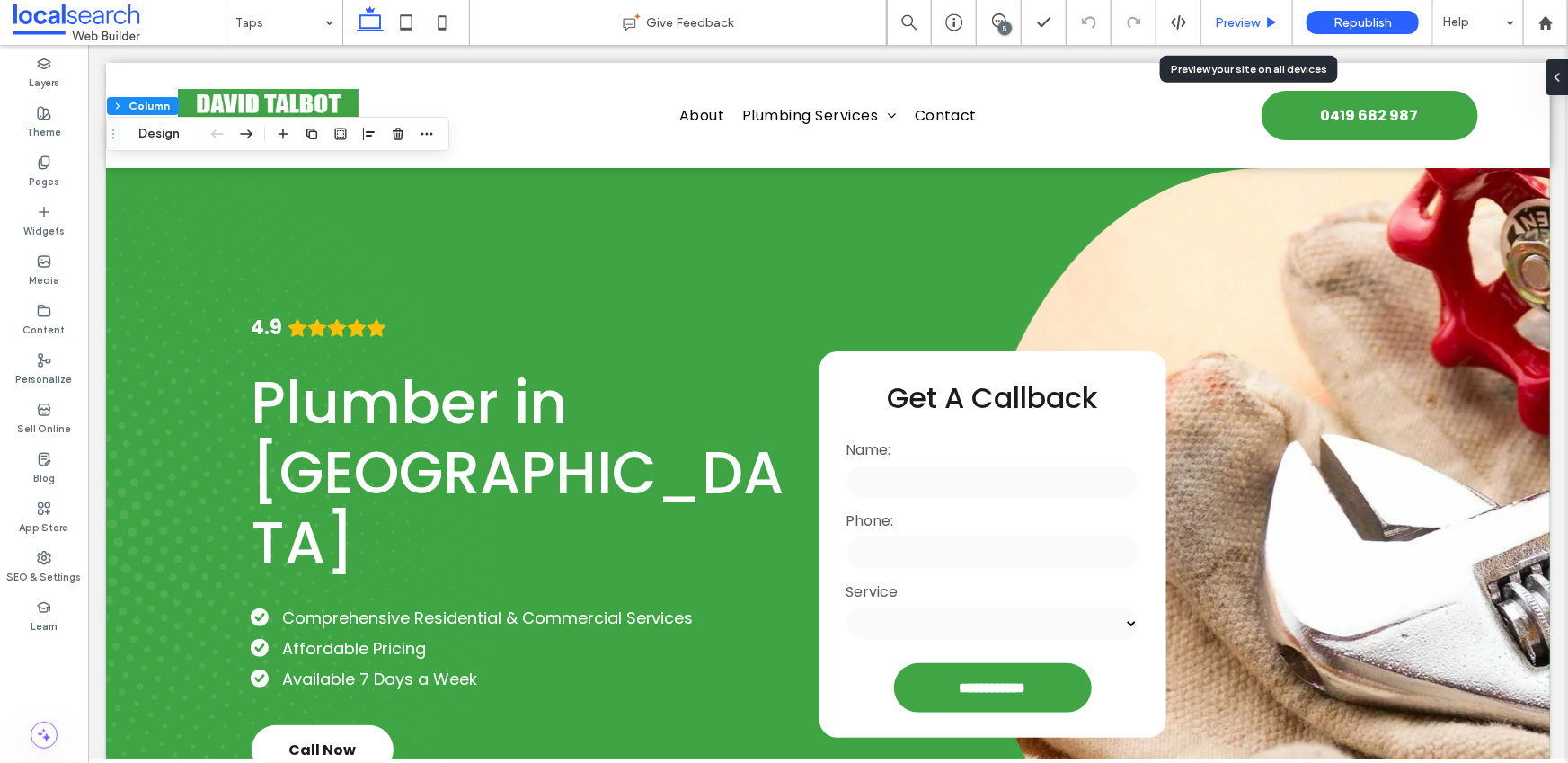
click at [1259, 26] on span "Preview" at bounding box center [1237, 23] width 45 height 15
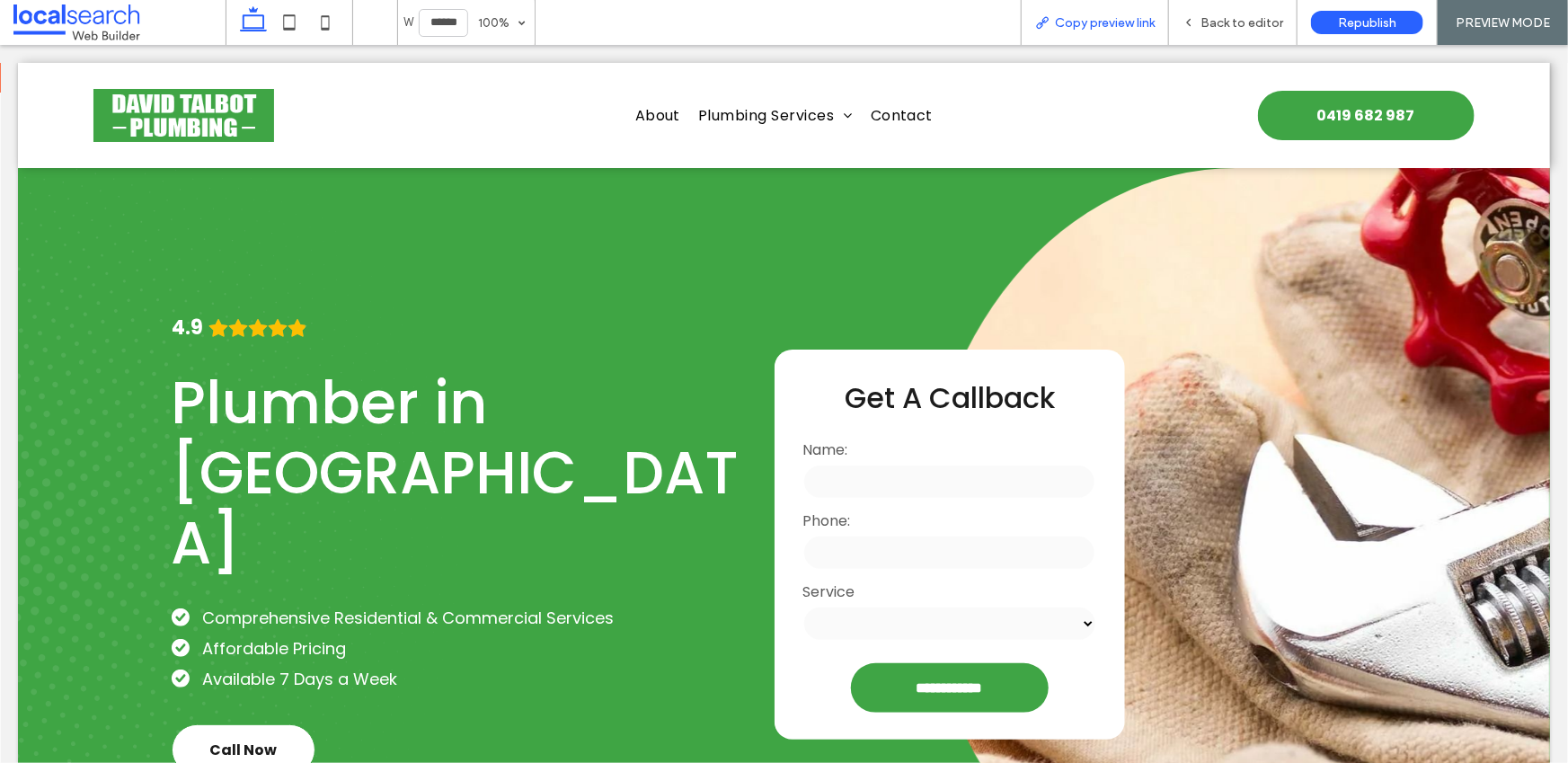
click at [1070, 25] on span "Copy preview link" at bounding box center [1104, 23] width 100 height 15
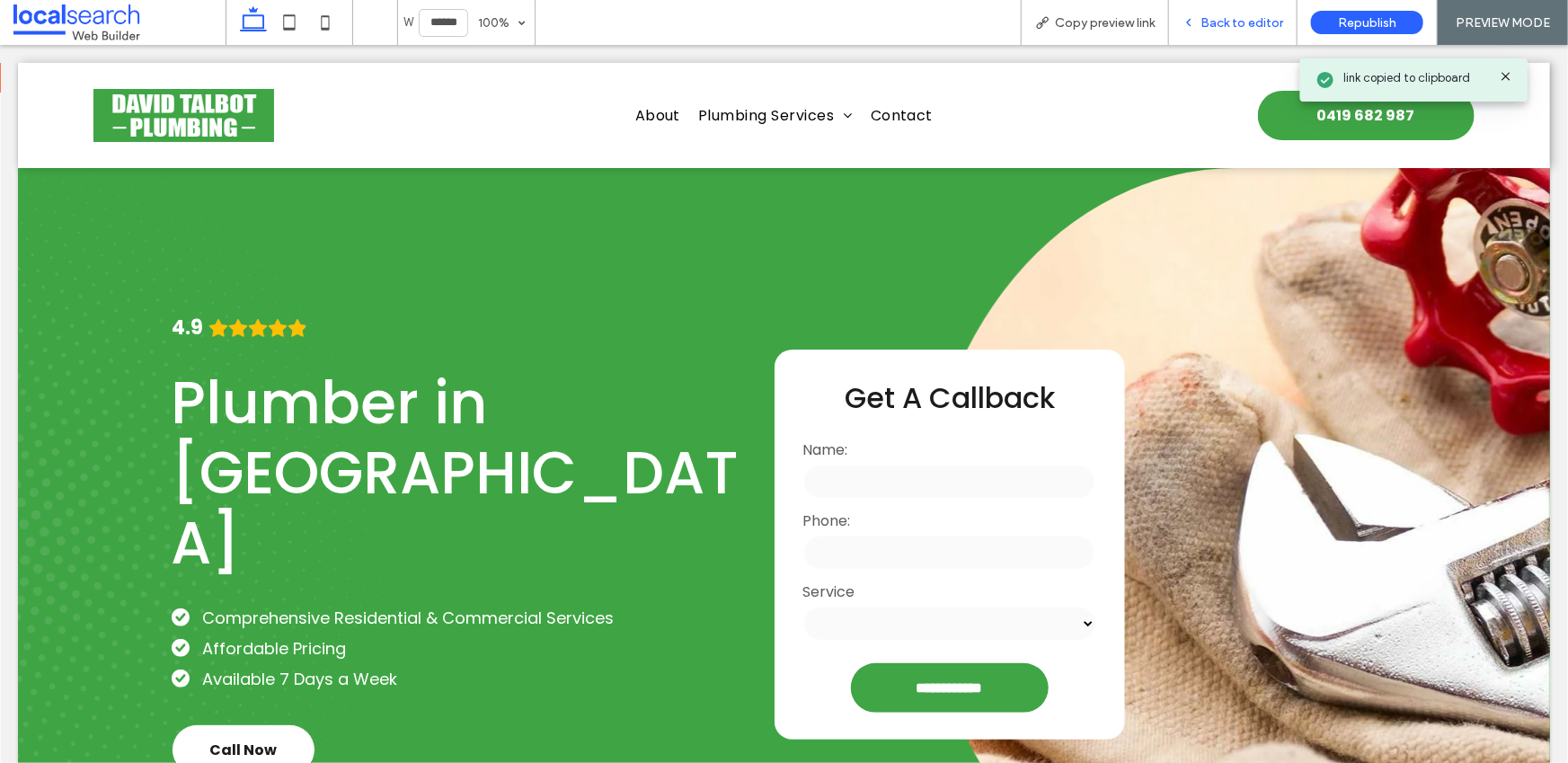
click at [1240, 27] on span "Back to editor" at bounding box center [1241, 23] width 82 height 15
